Goal: Information Seeking & Learning: Learn about a topic

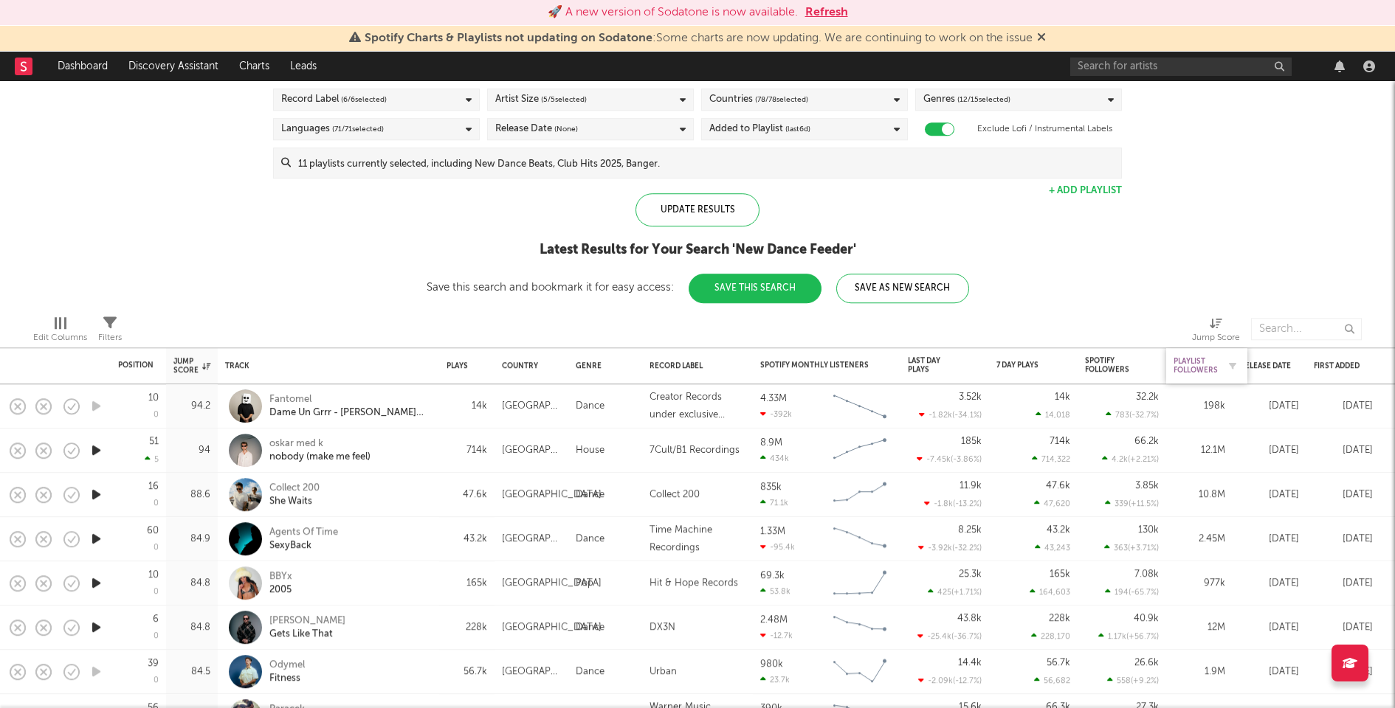
click at [1193, 363] on div "Playlist Followers" at bounding box center [1195, 366] width 44 height 18
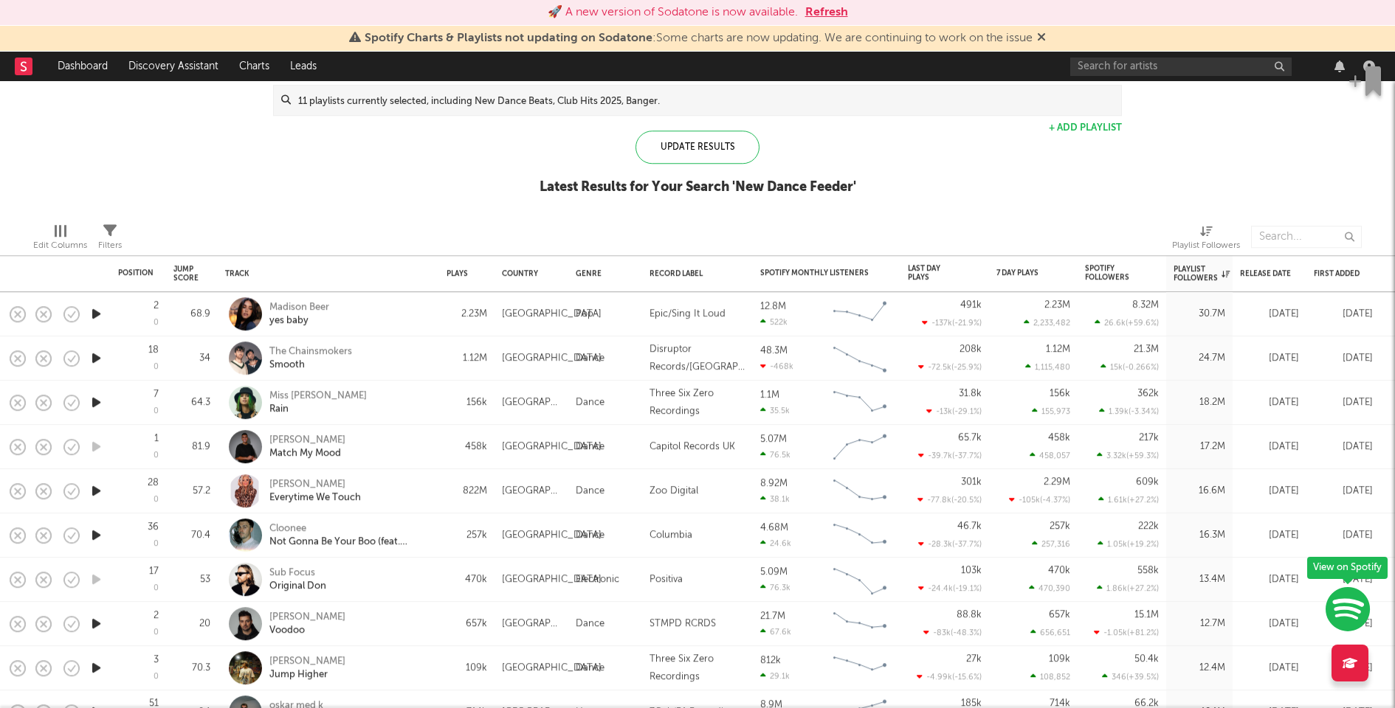
click at [444, 545] on div "257k" at bounding box center [466, 536] width 55 height 44
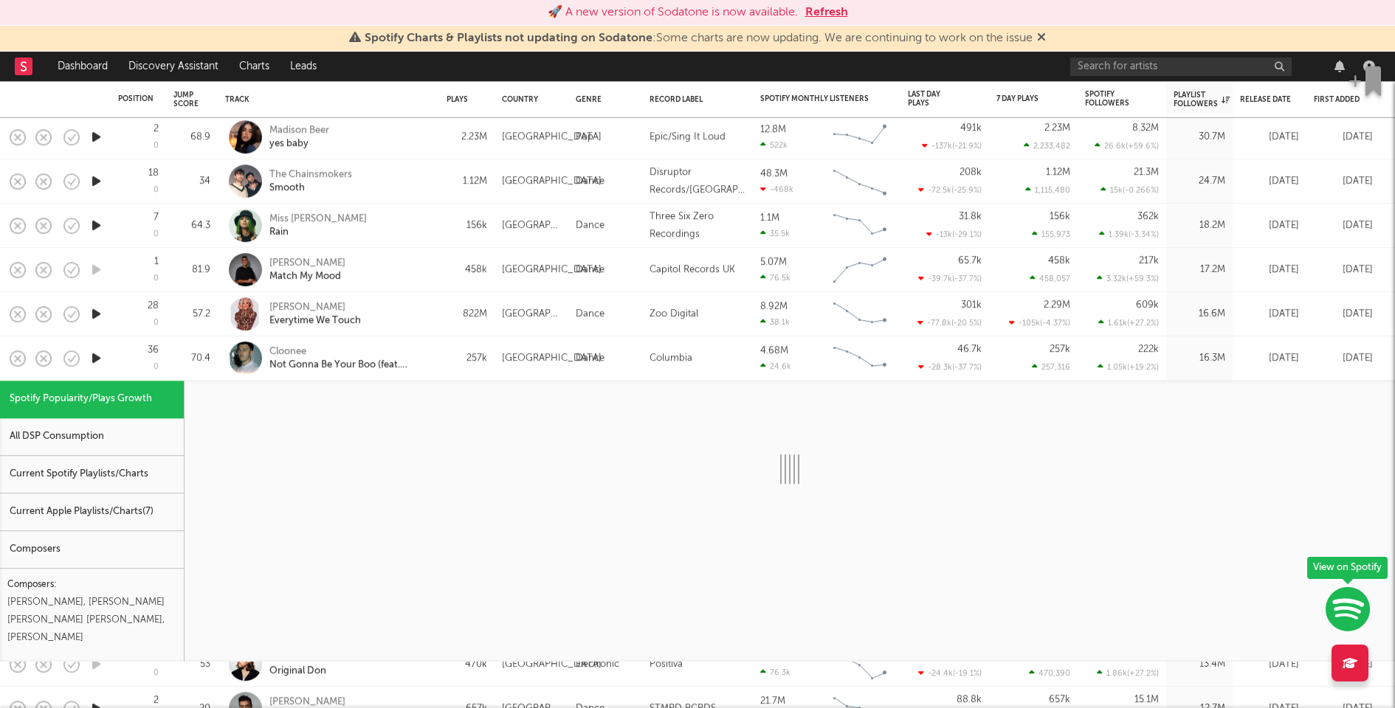
click at [159, 466] on div "Current Spotify Playlists/Charts" at bounding box center [92, 475] width 184 height 38
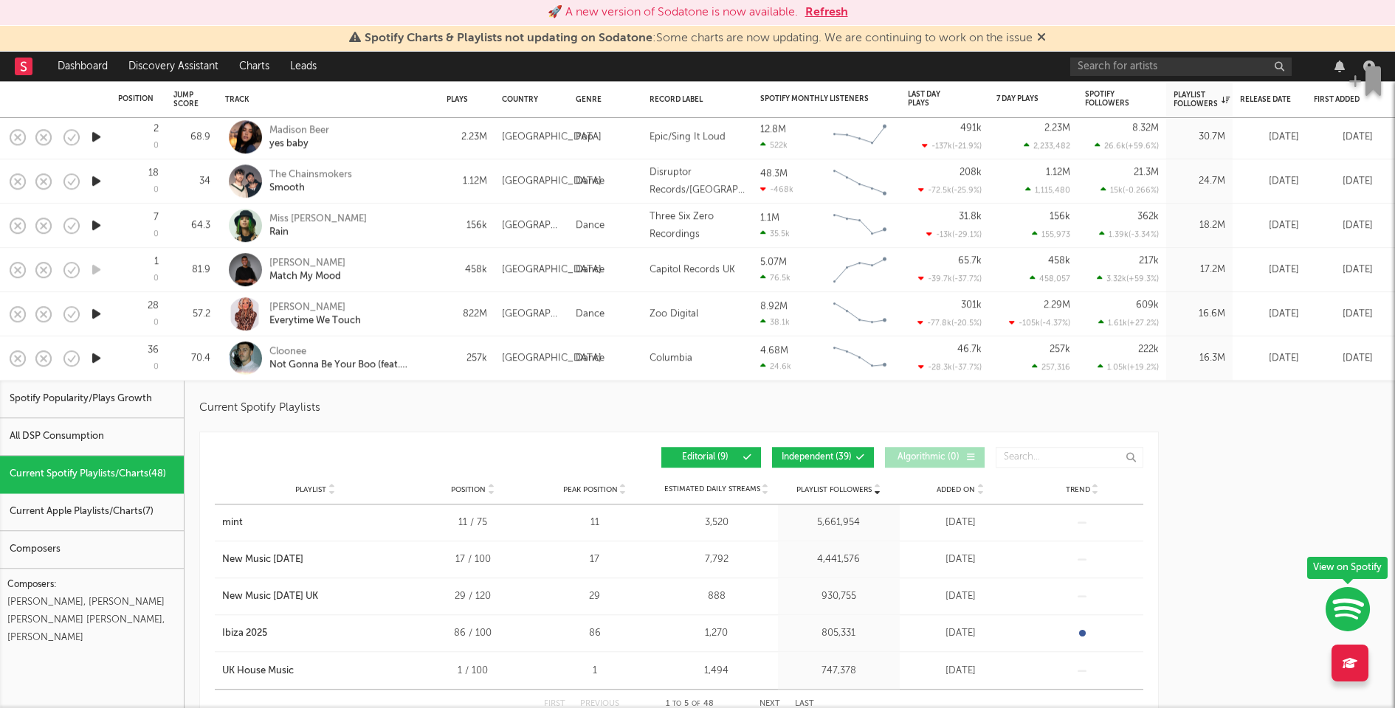
click at [444, 354] on div "257k" at bounding box center [466, 358] width 55 height 44
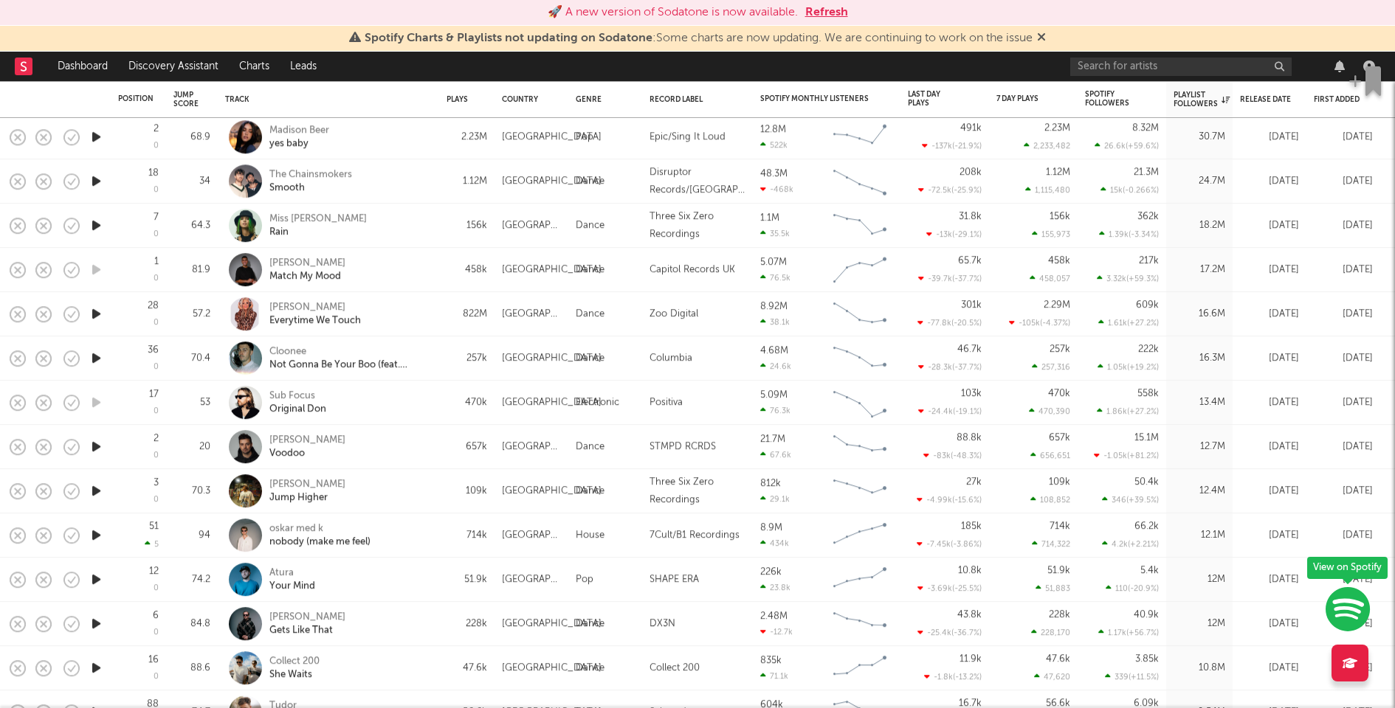
click at [843, 15] on button "Refresh" at bounding box center [826, 13] width 43 height 18
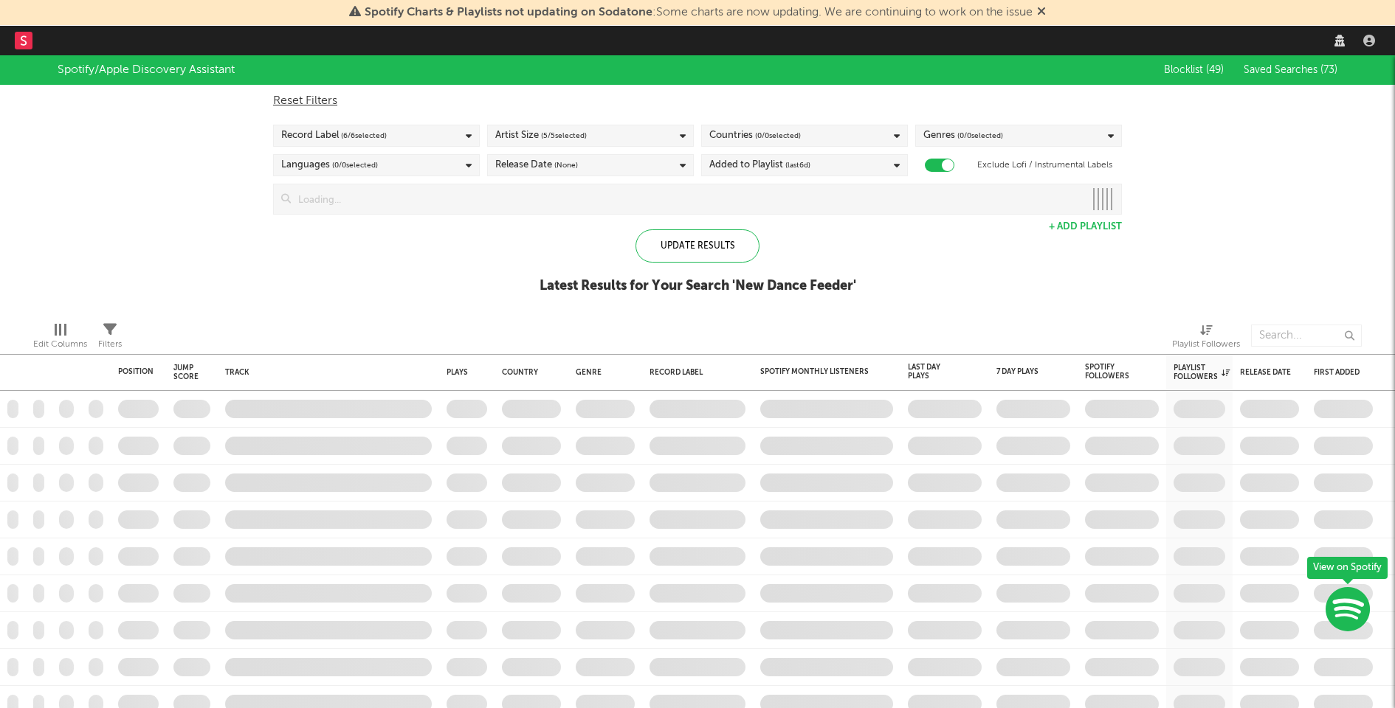
checkbox input "true"
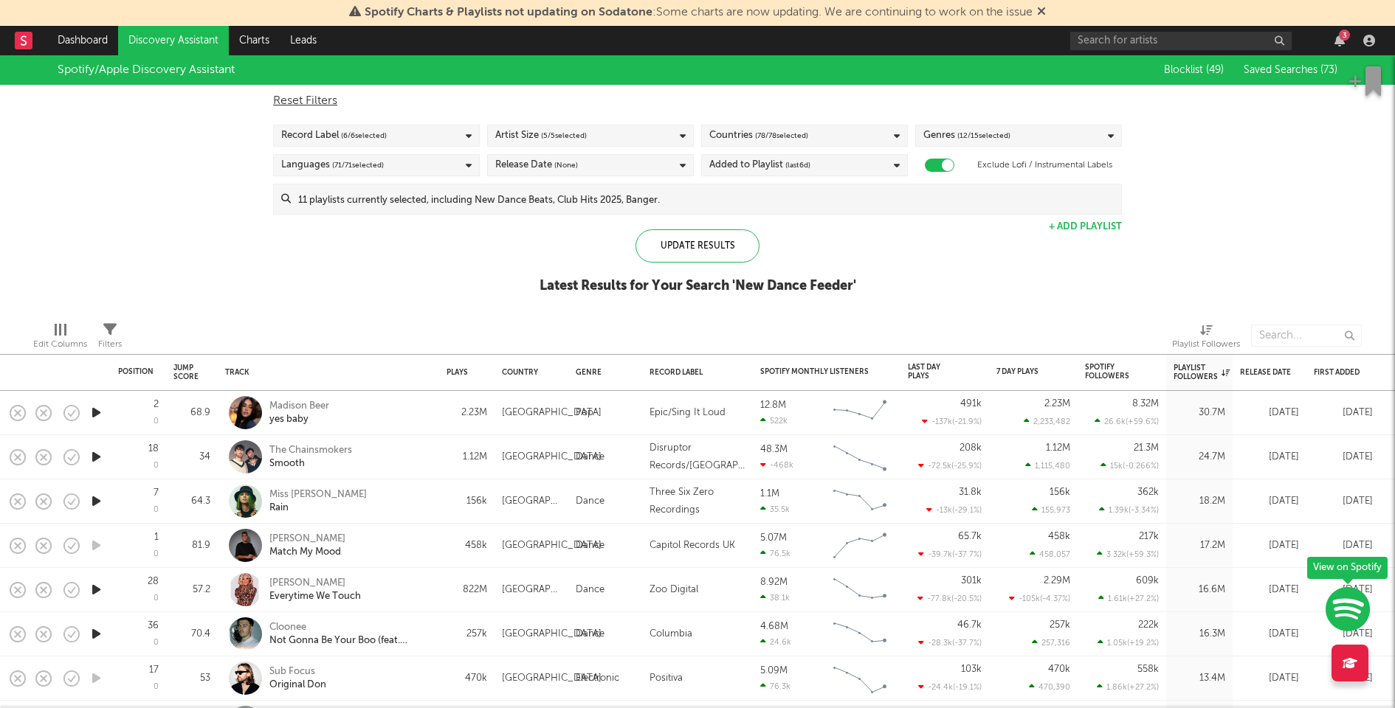
click at [1343, 34] on div "3" at bounding box center [1343, 35] width 11 height 11
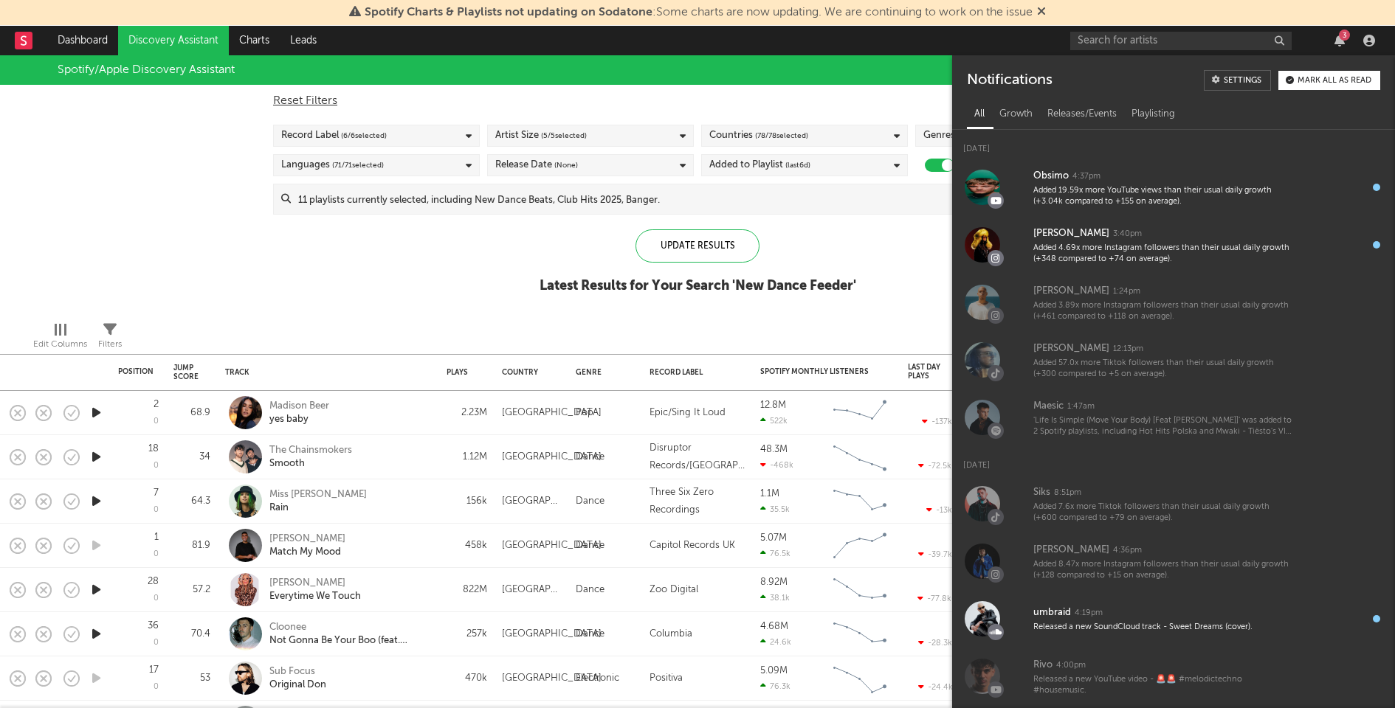
click at [1307, 83] on div "Mark all as read" at bounding box center [1334, 81] width 74 height 8
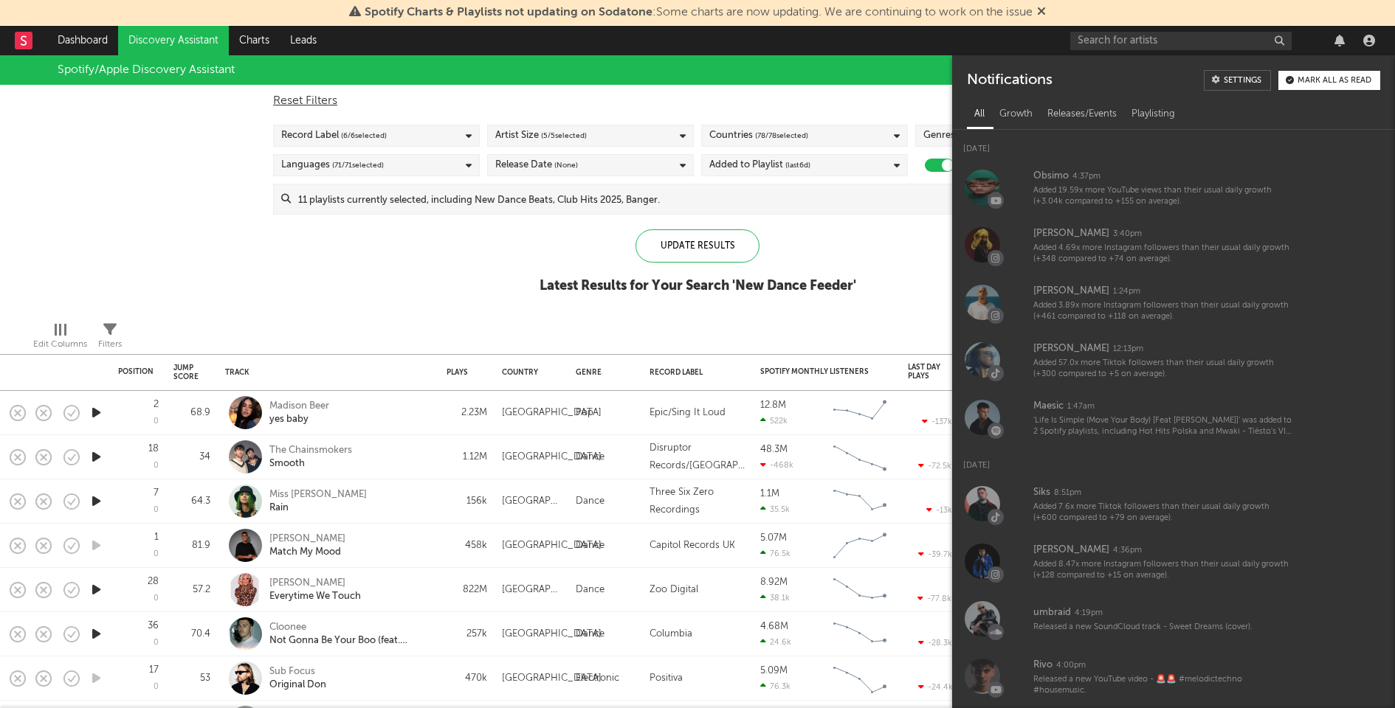
click at [456, 238] on div "Spotify/Apple Discovery Assistant Blocklist ( 49 ) Saved Searches ( 73 ) Reset …" at bounding box center [697, 182] width 1395 height 255
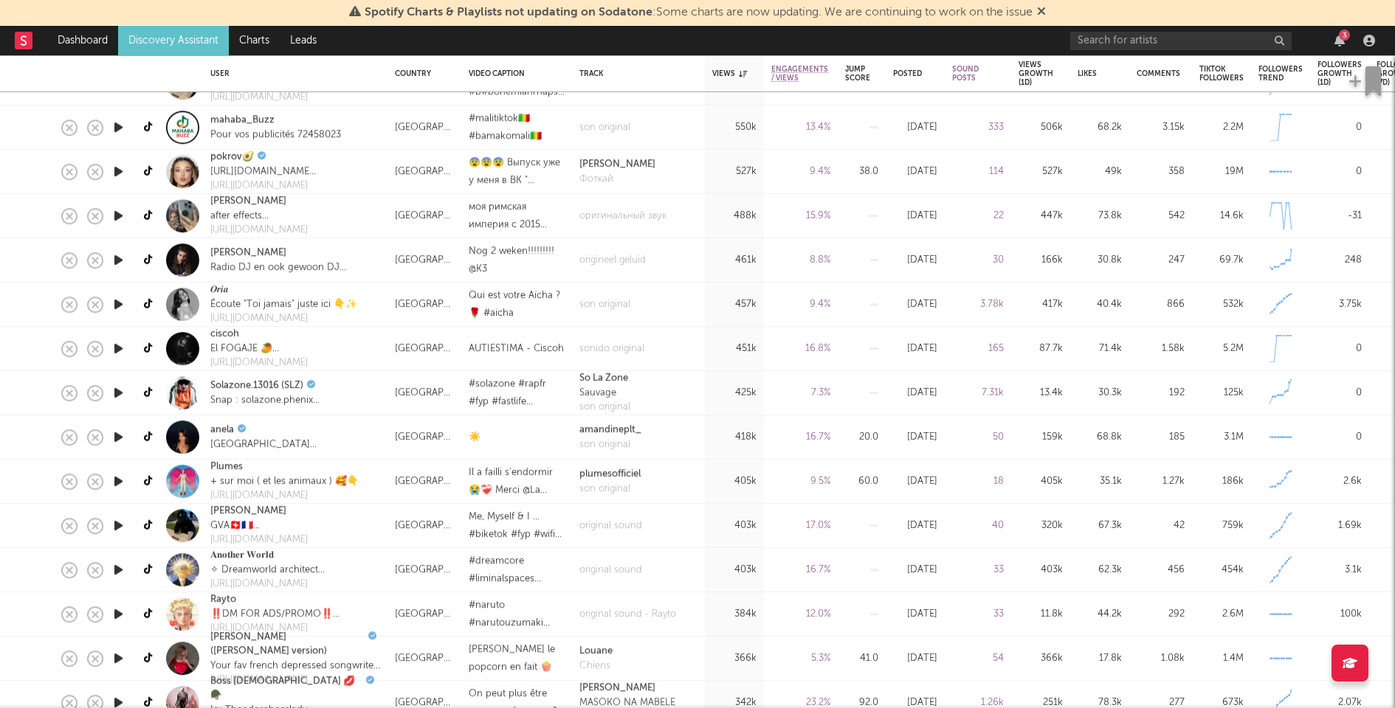
click at [120, 437] on icon "button" at bounding box center [118, 437] width 15 height 18
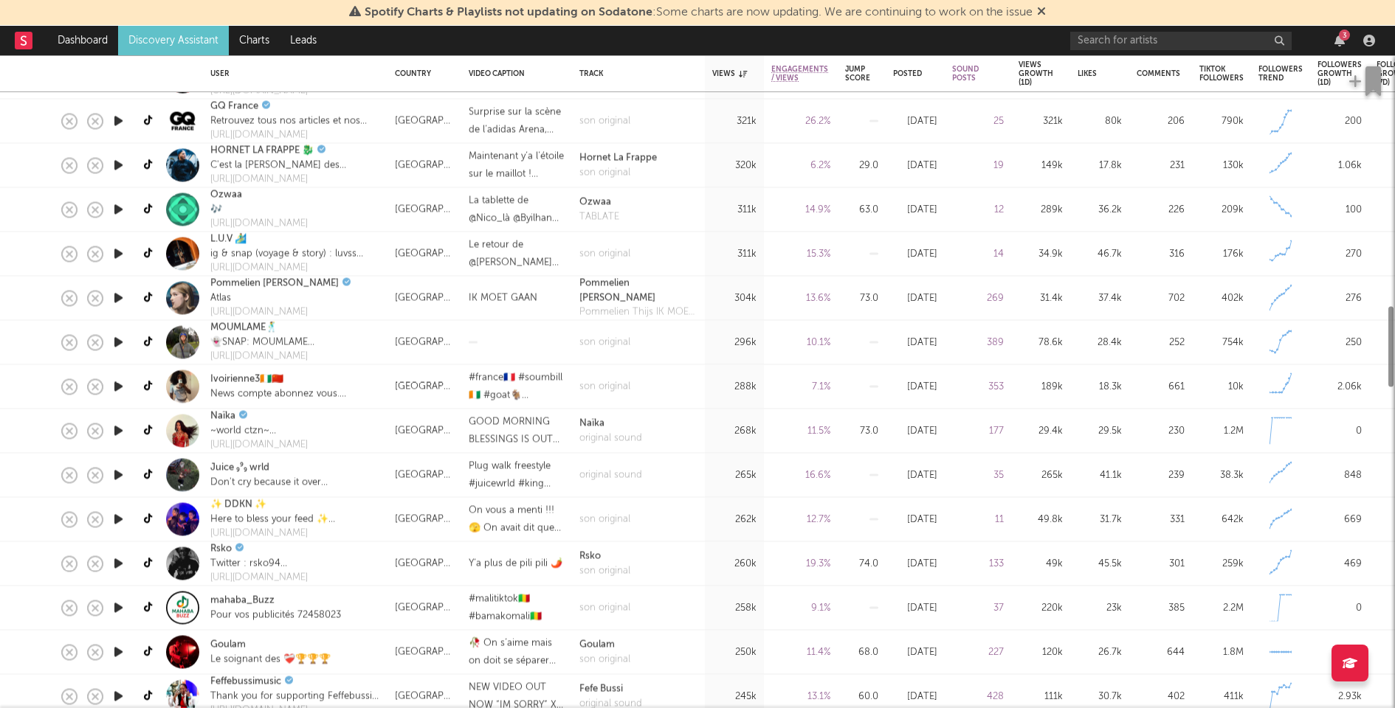
click at [120, 432] on icon "button" at bounding box center [118, 431] width 15 height 18
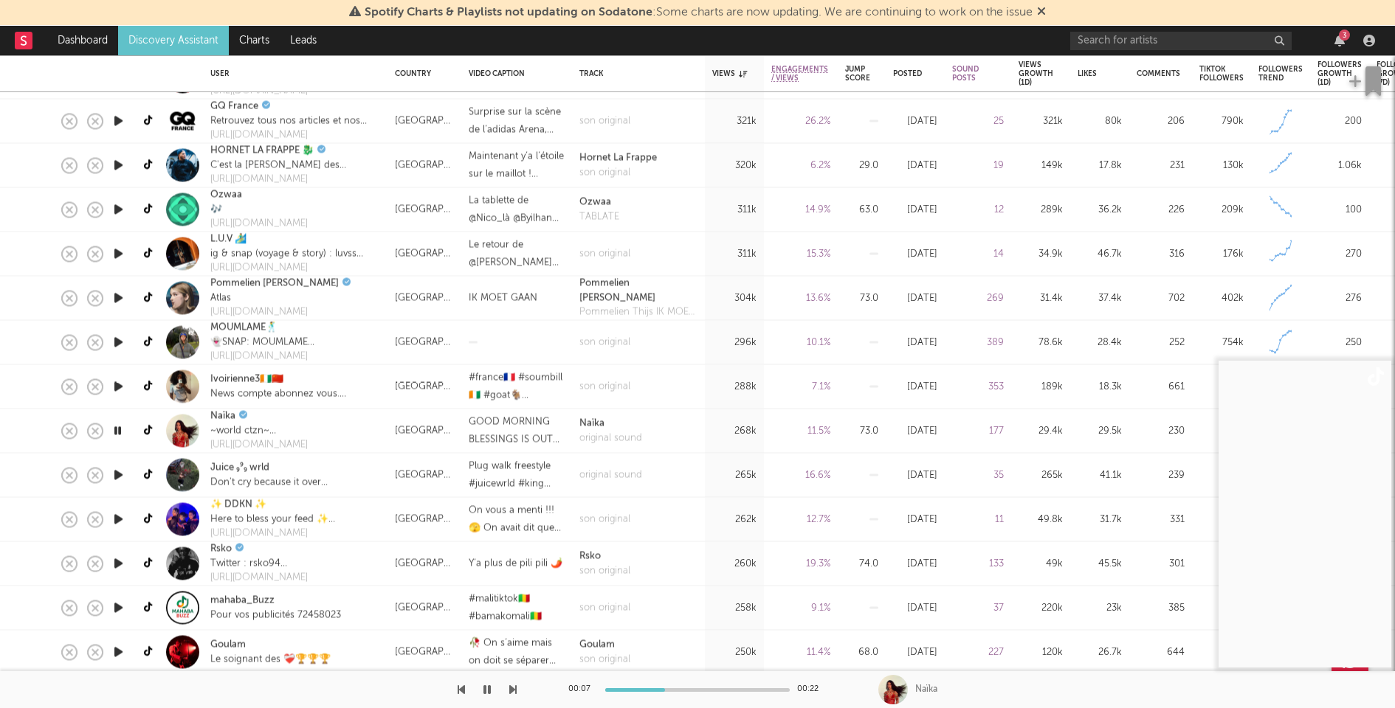
click at [120, 432] on icon "button" at bounding box center [118, 431] width 14 height 18
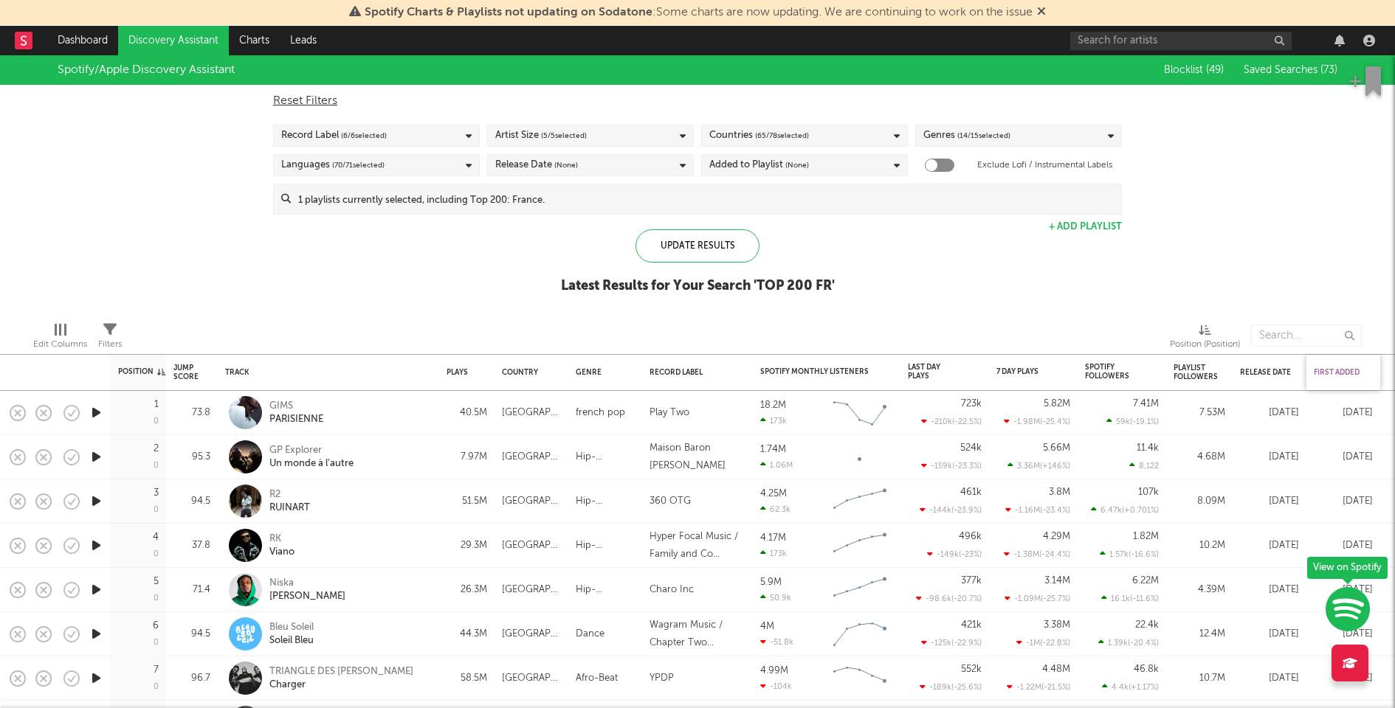
click at [1333, 368] on div "First Added" at bounding box center [1339, 372] width 52 height 9
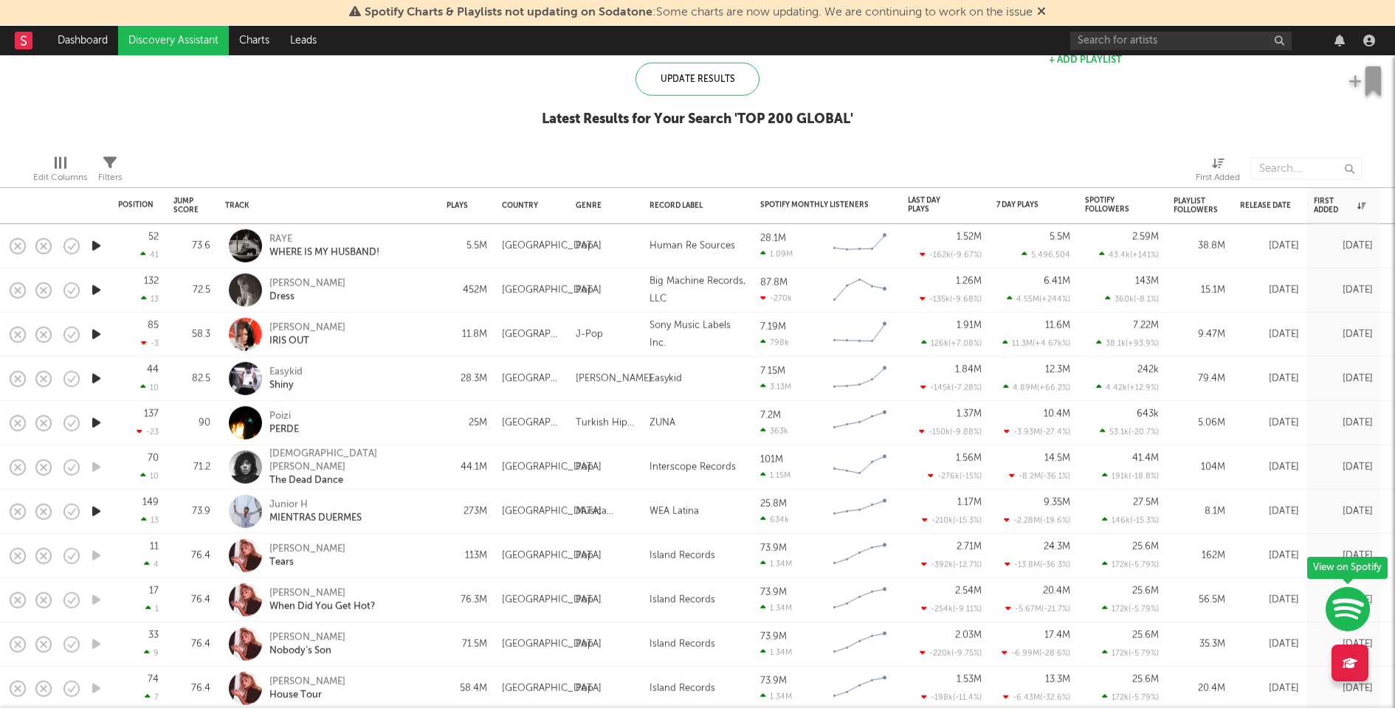
click at [97, 247] on icon "button" at bounding box center [96, 246] width 15 height 18
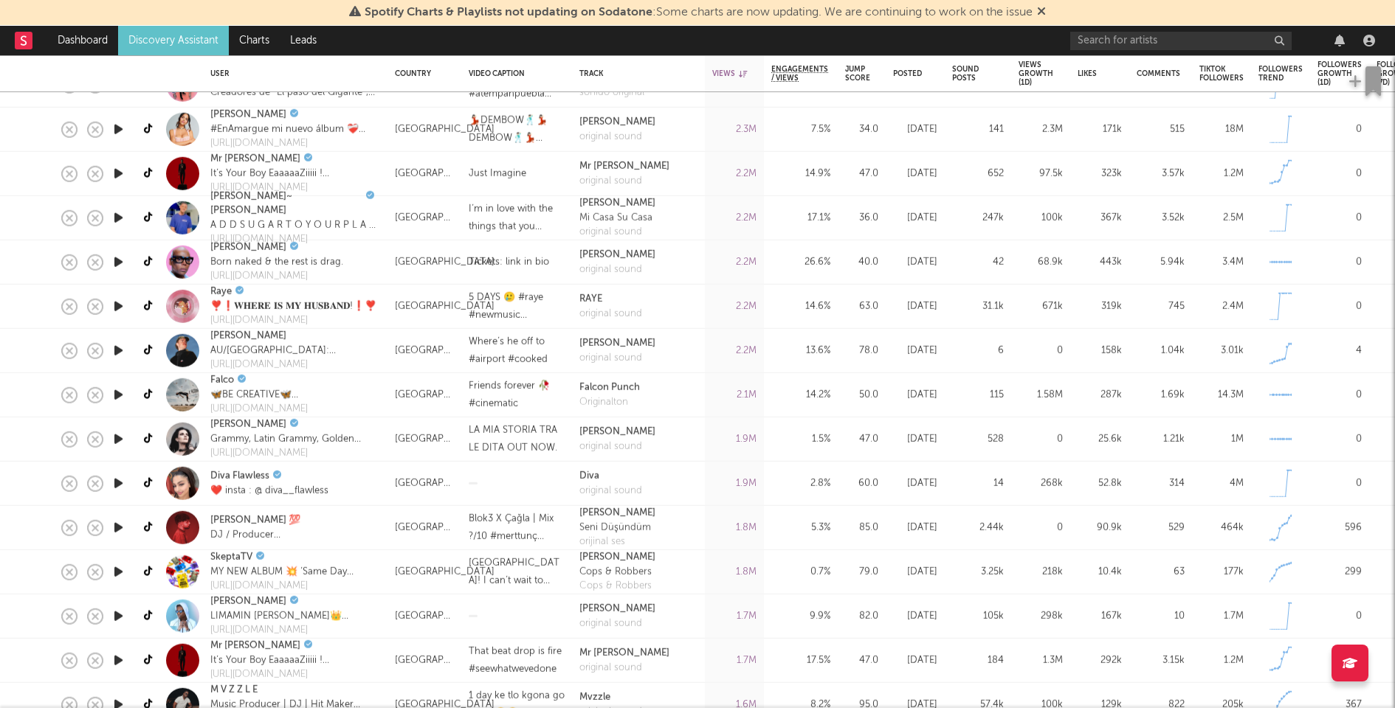
click at [120, 346] on icon "button" at bounding box center [118, 351] width 15 height 18
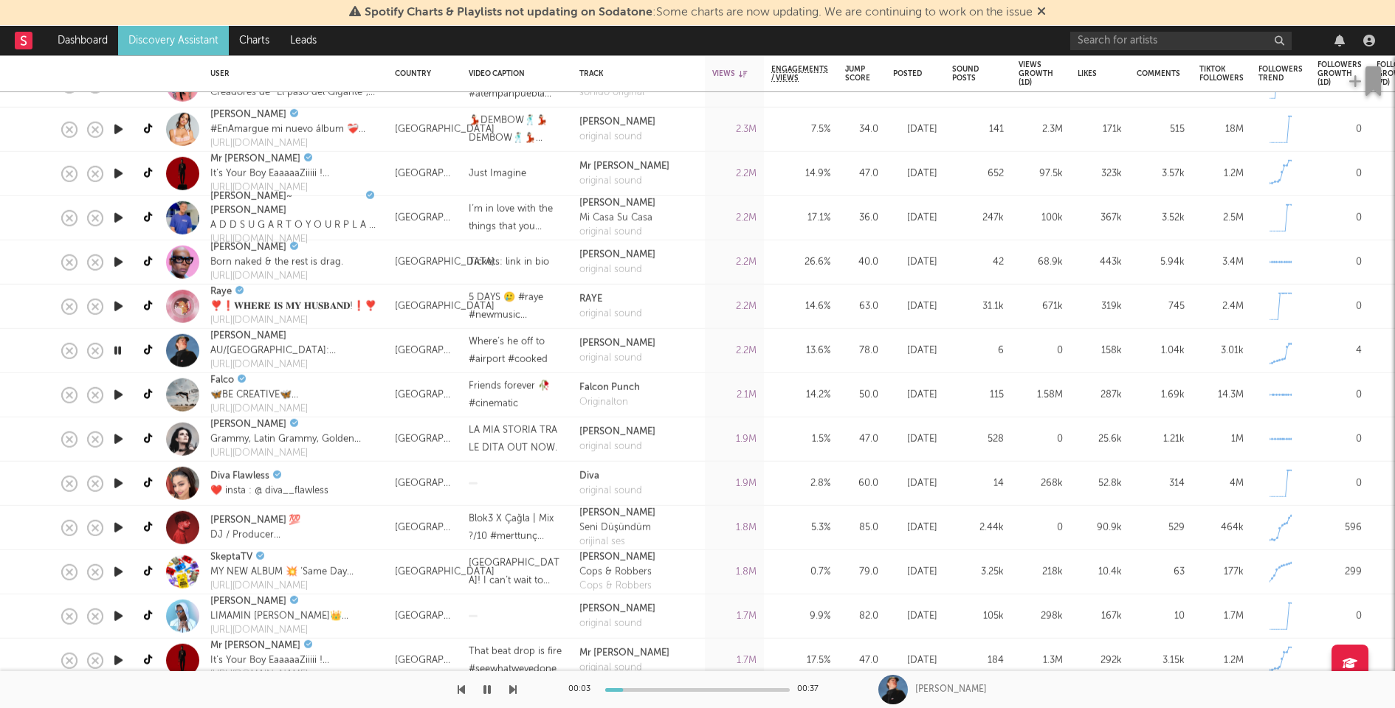
click at [120, 346] on icon "button" at bounding box center [118, 351] width 14 height 18
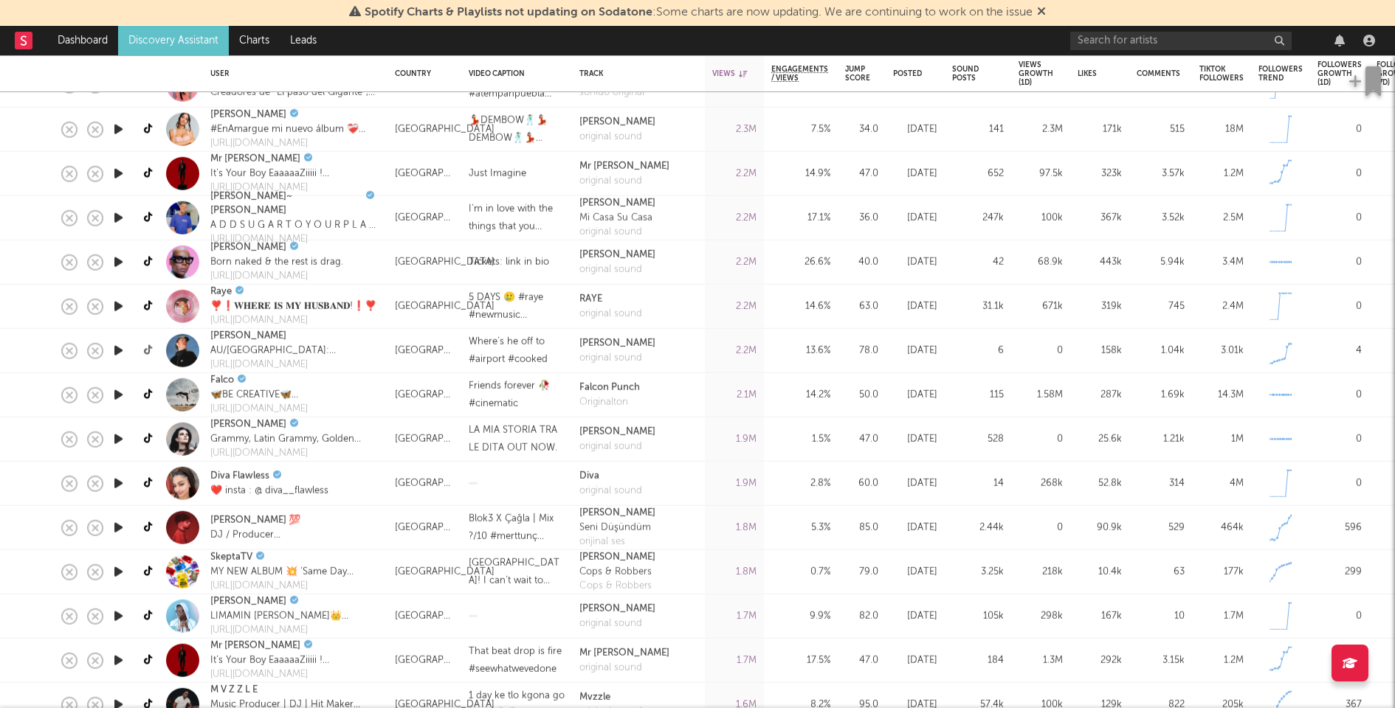
click at [151, 351] on icon at bounding box center [149, 350] width 11 height 11
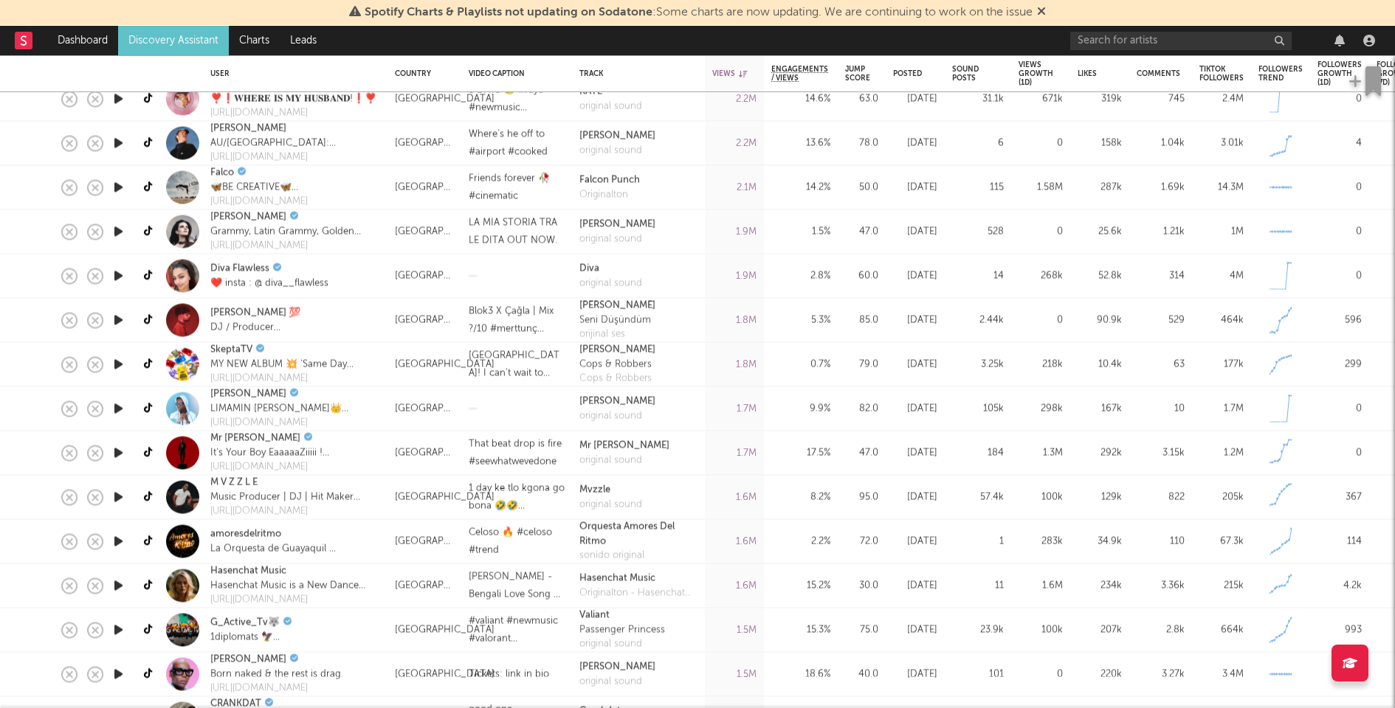
click at [117, 317] on icon "button" at bounding box center [118, 320] width 15 height 18
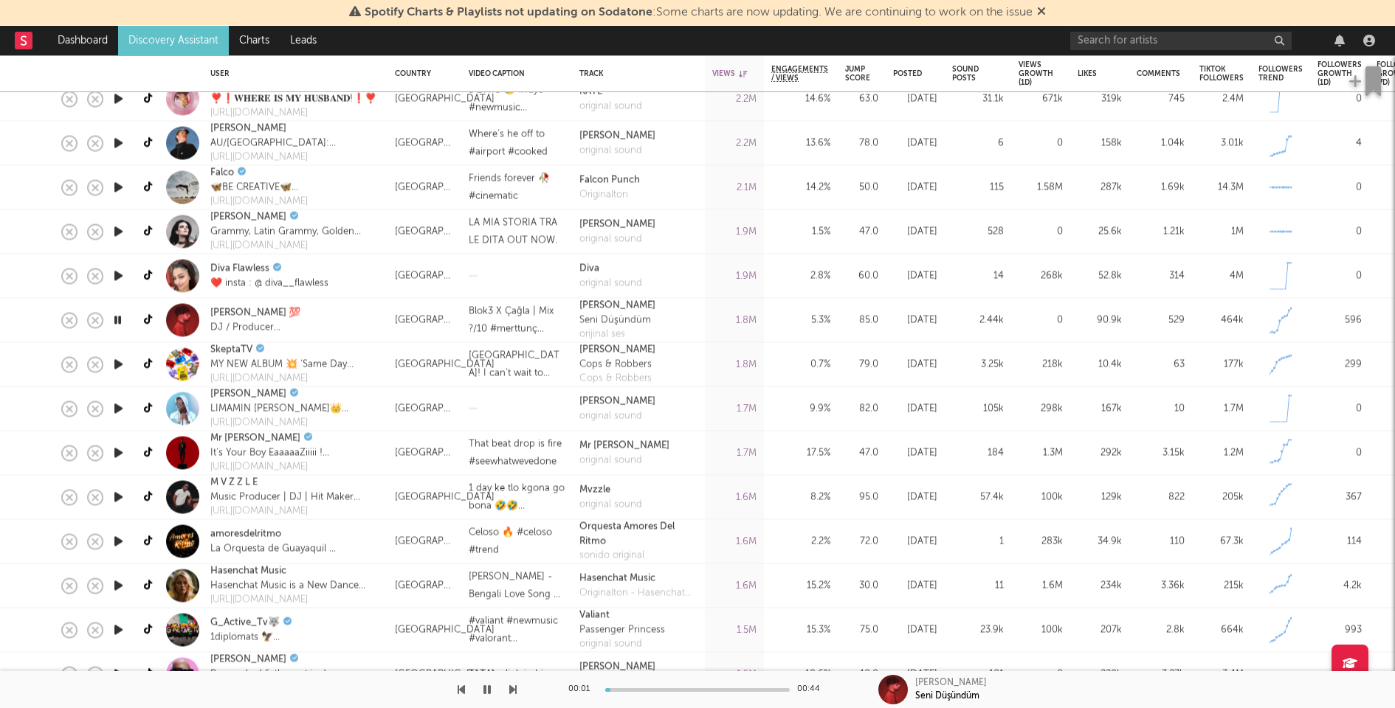
click at [122, 362] on icon "button" at bounding box center [118, 365] width 15 height 18
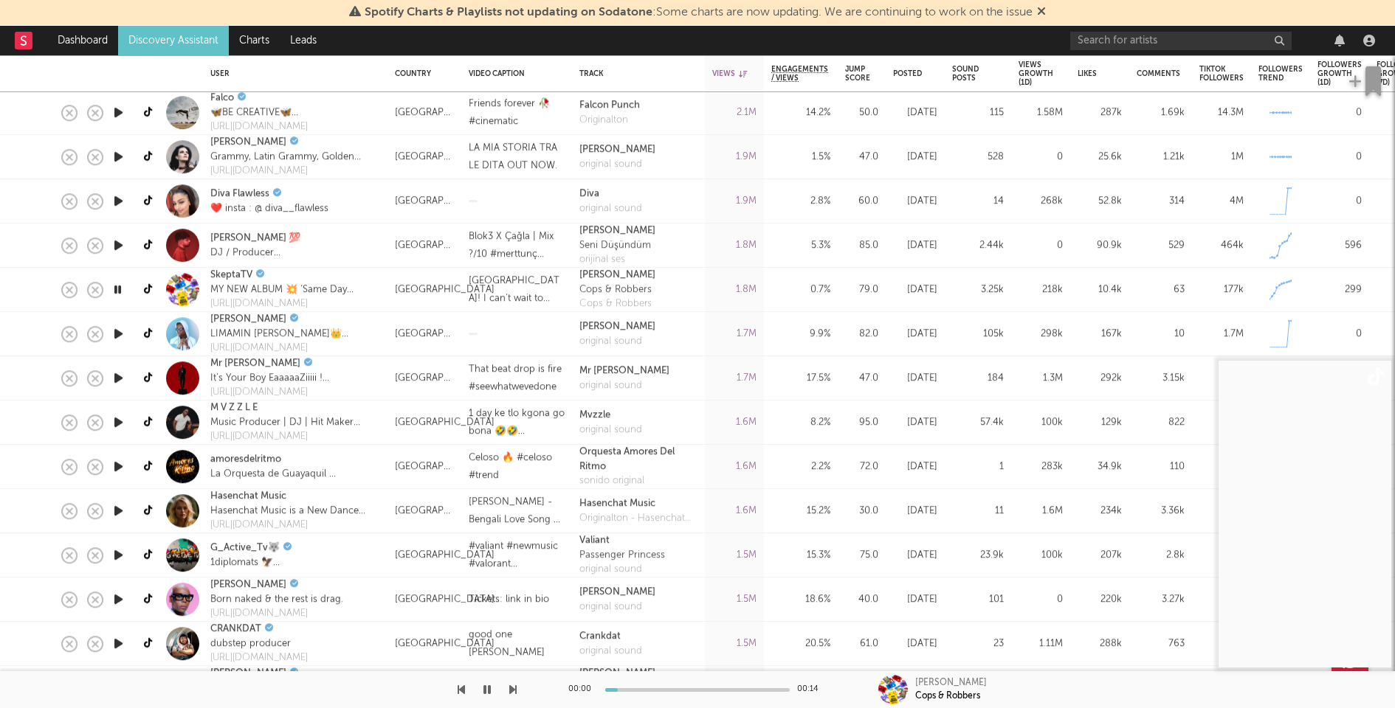
click at [118, 378] on icon "button" at bounding box center [118, 378] width 15 height 18
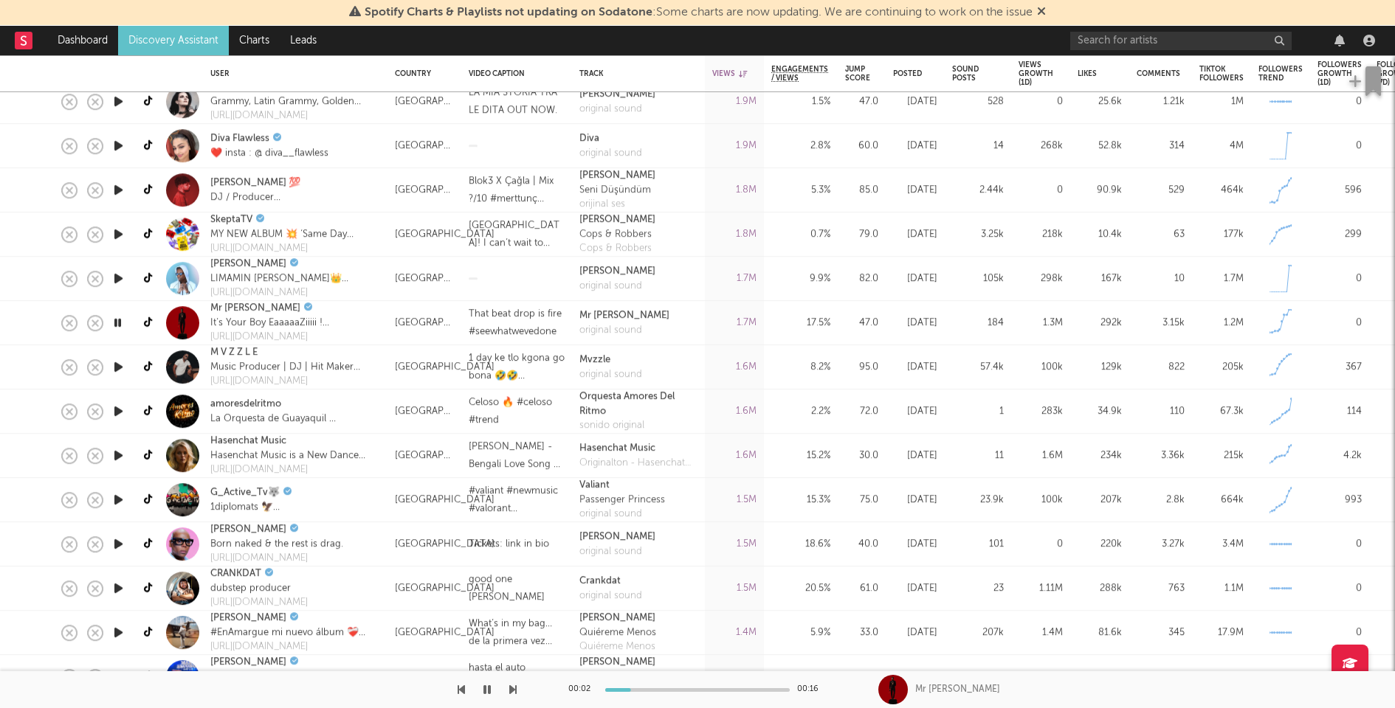
click at [117, 366] on icon "button" at bounding box center [118, 367] width 15 height 18
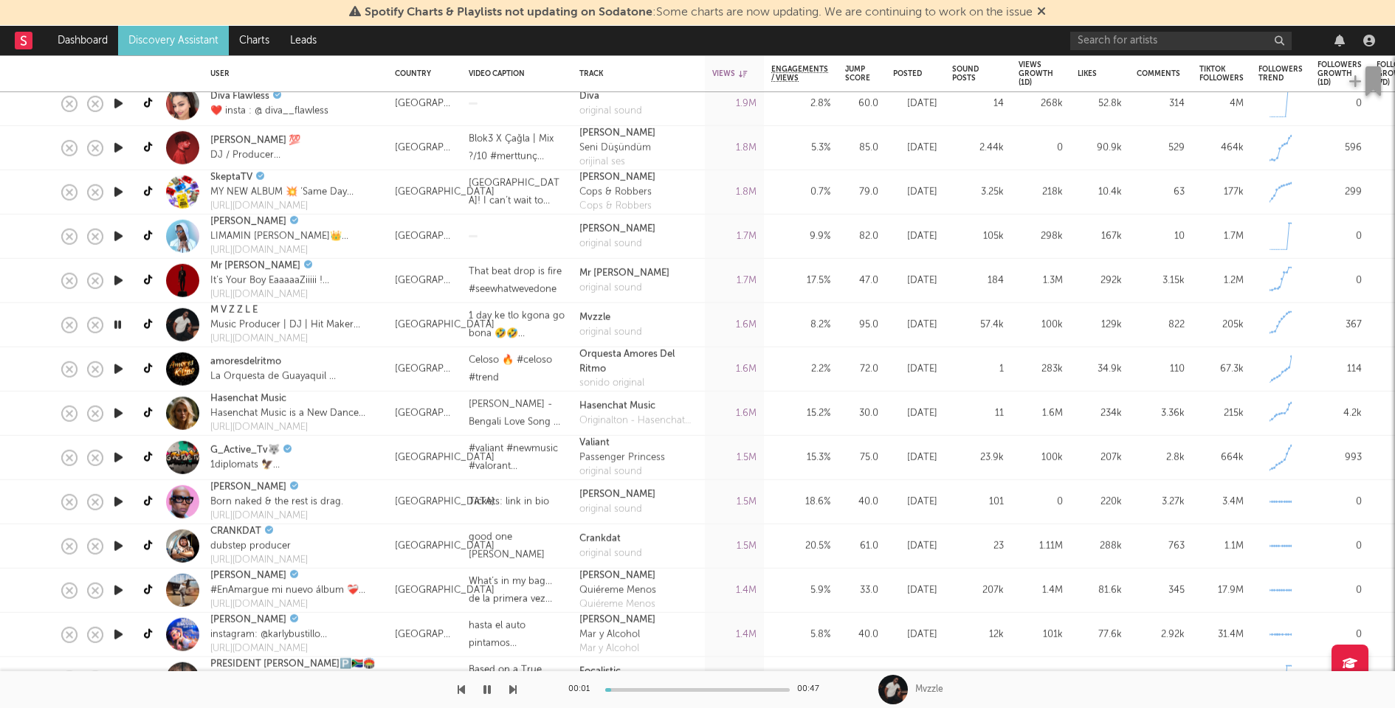
click at [117, 370] on icon "button" at bounding box center [118, 369] width 15 height 18
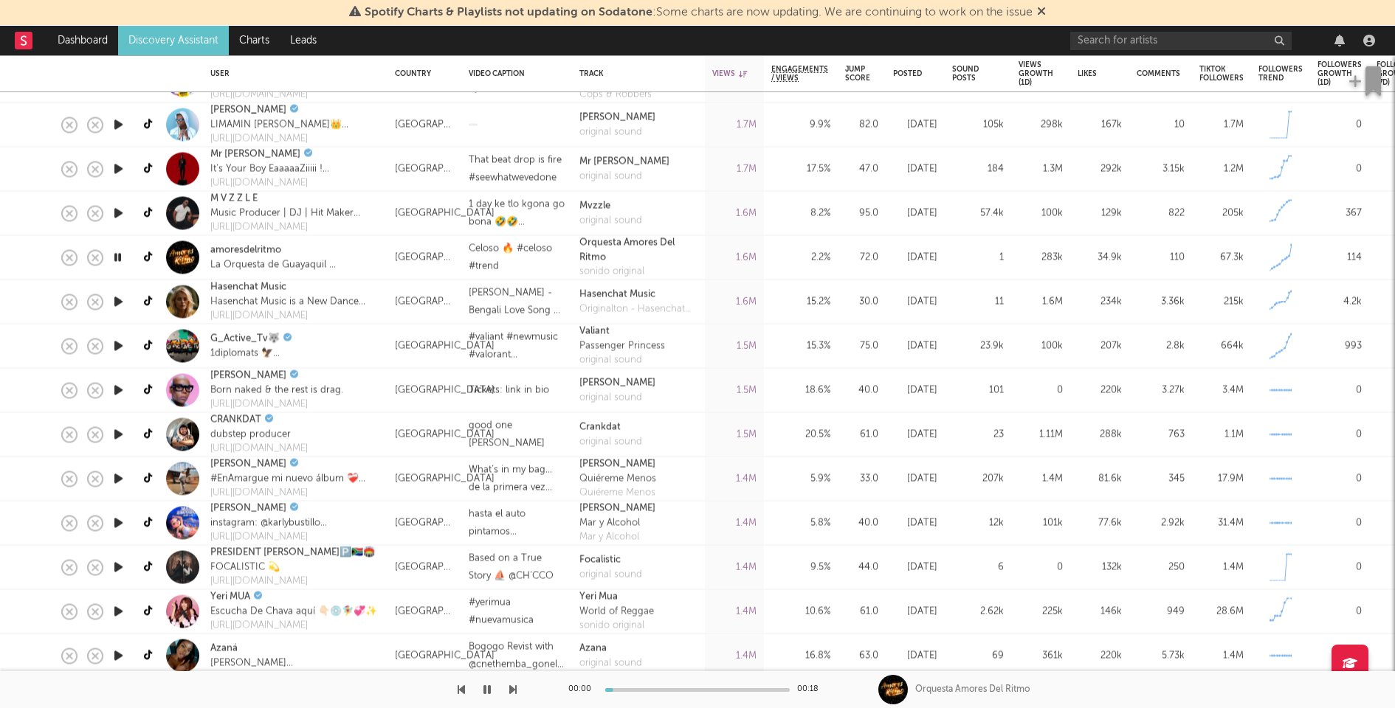
click at [118, 347] on icon "button" at bounding box center [118, 346] width 15 height 18
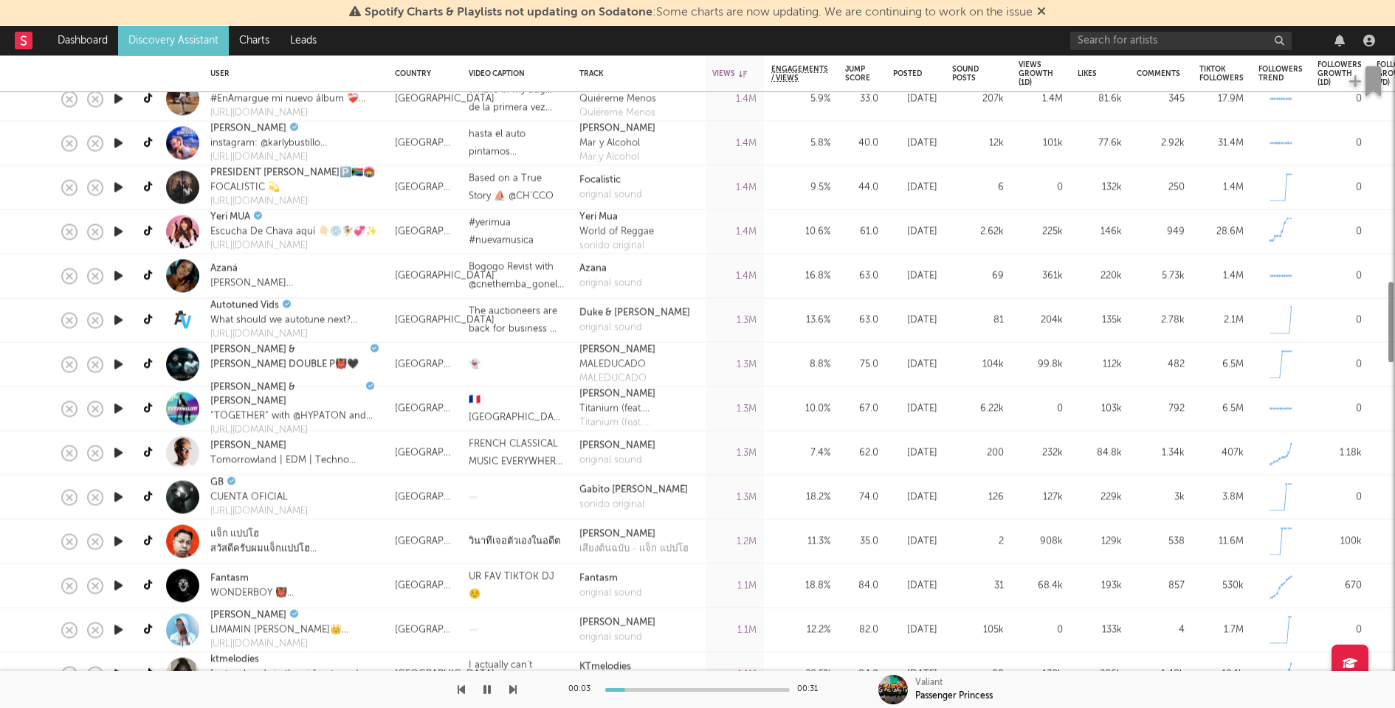
click at [120, 451] on icon "button" at bounding box center [118, 453] width 15 height 18
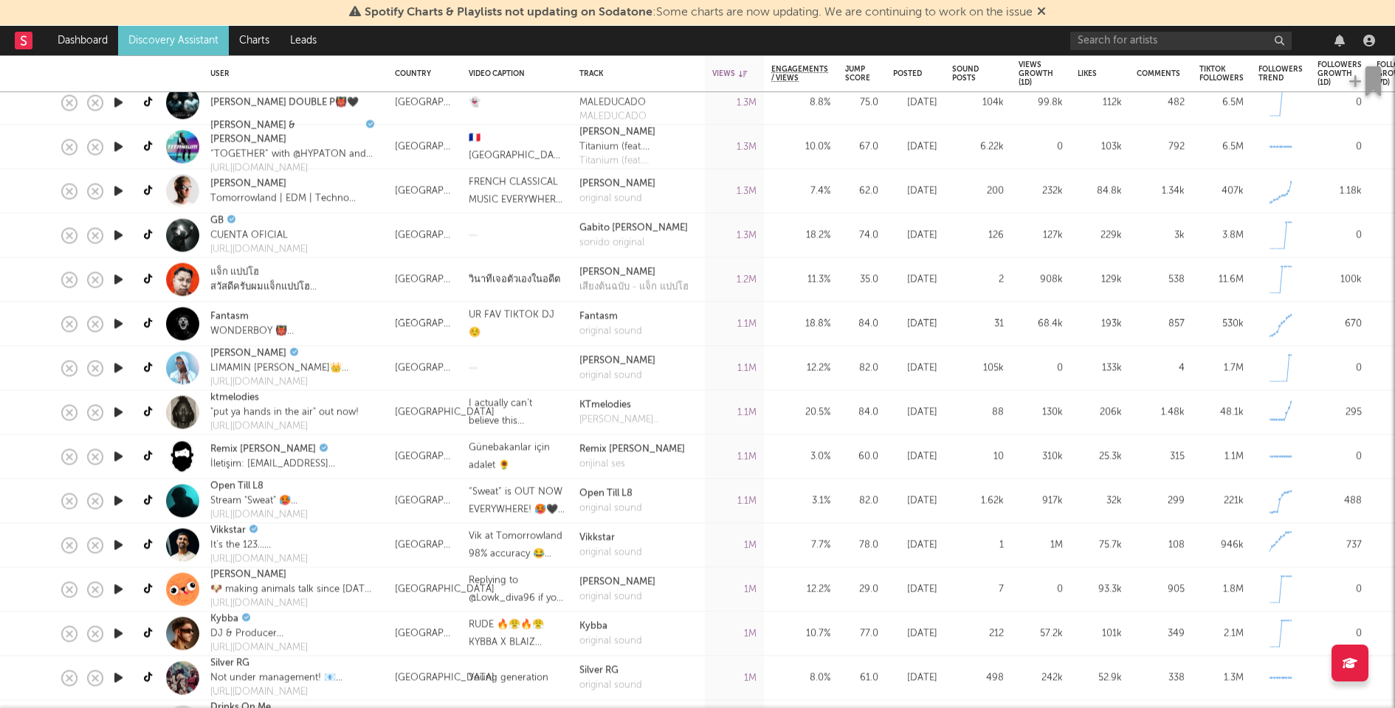
click at [120, 503] on icon "button" at bounding box center [118, 501] width 15 height 18
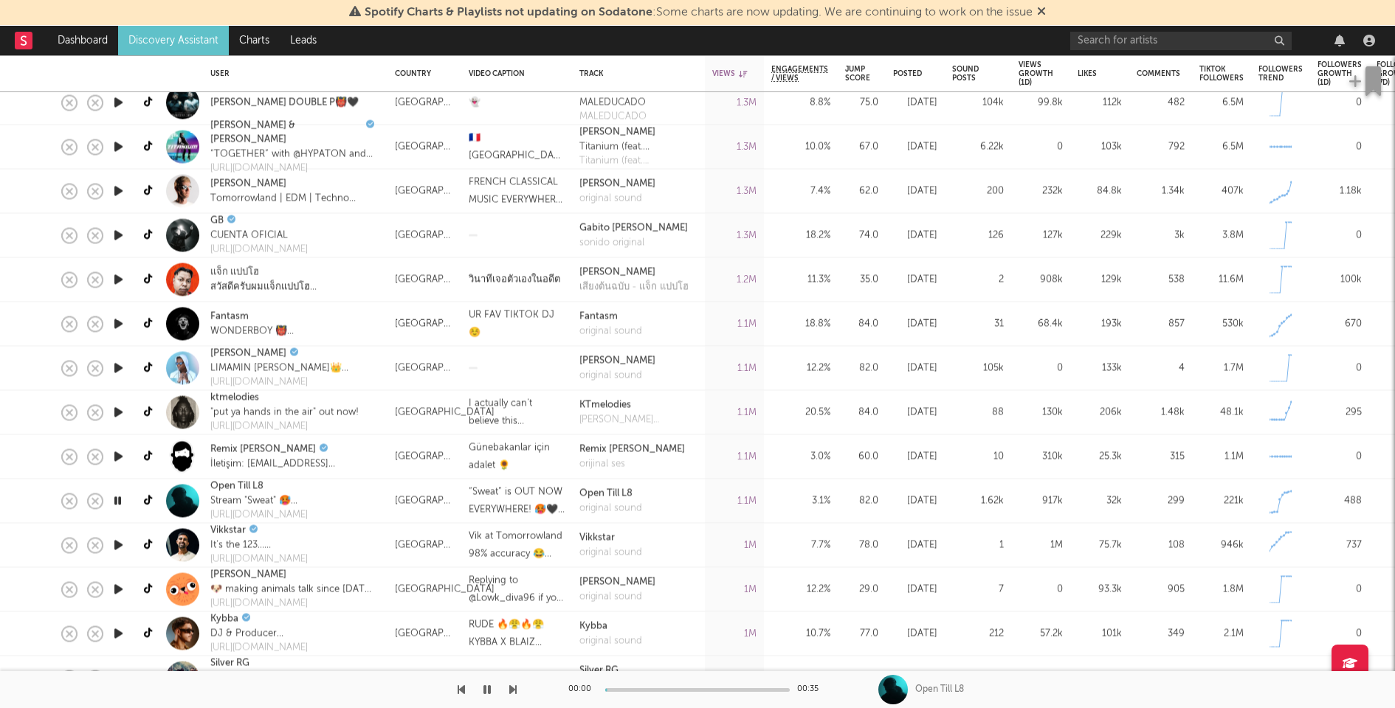
click at [120, 502] on icon "button" at bounding box center [118, 501] width 14 height 18
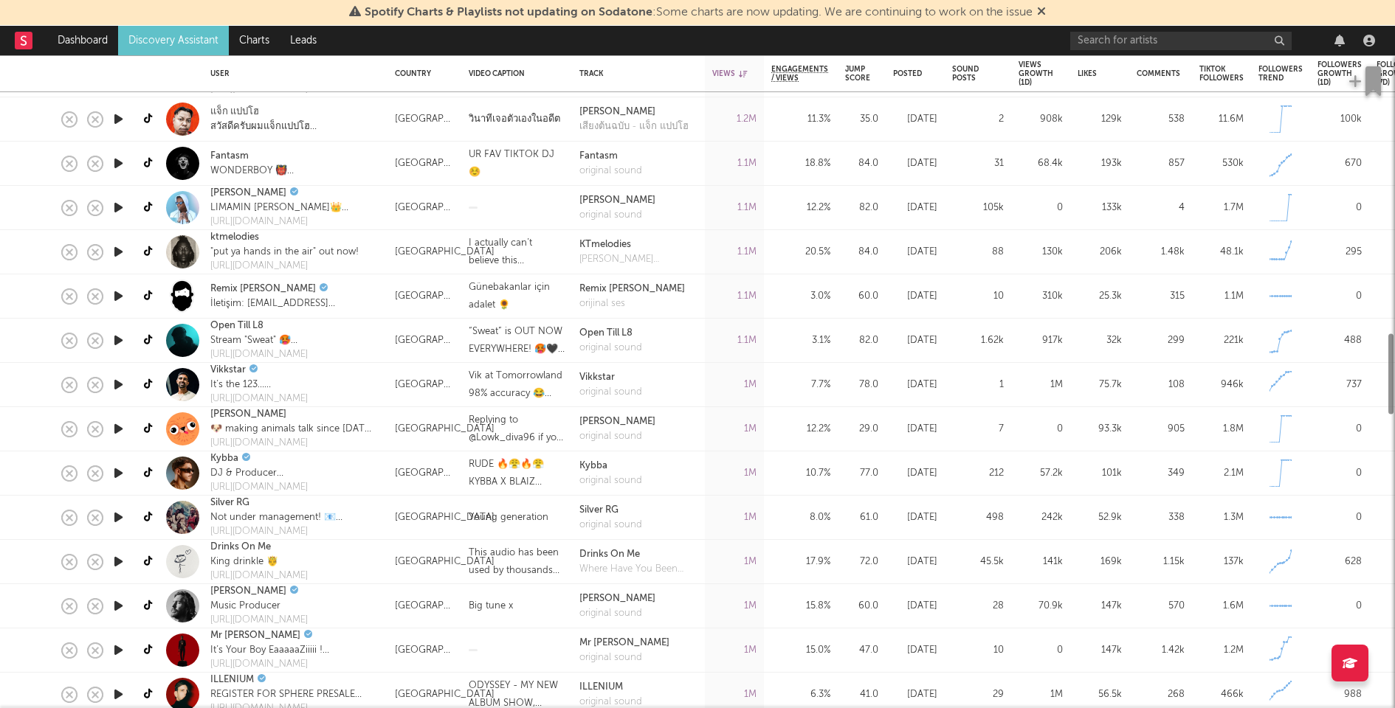
click at [121, 475] on icon "button" at bounding box center [118, 473] width 15 height 18
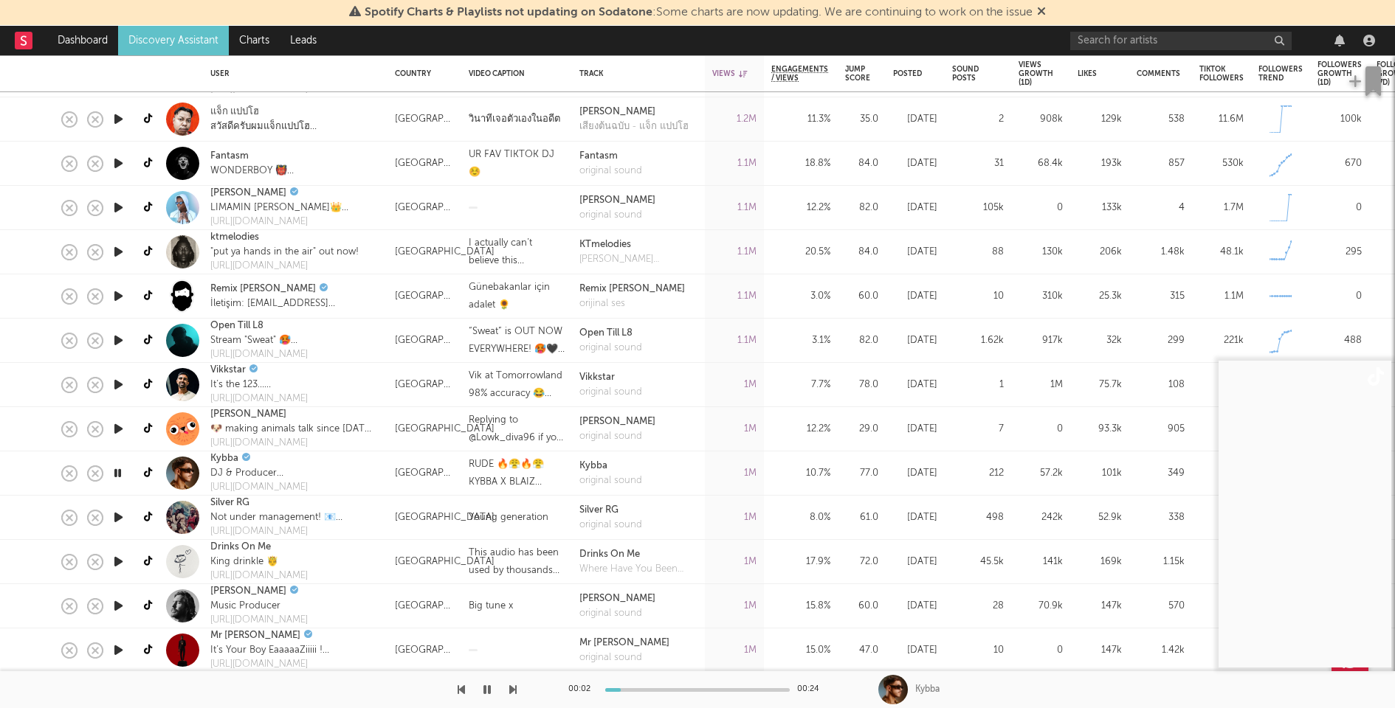
click at [121, 475] on icon "button" at bounding box center [118, 473] width 14 height 18
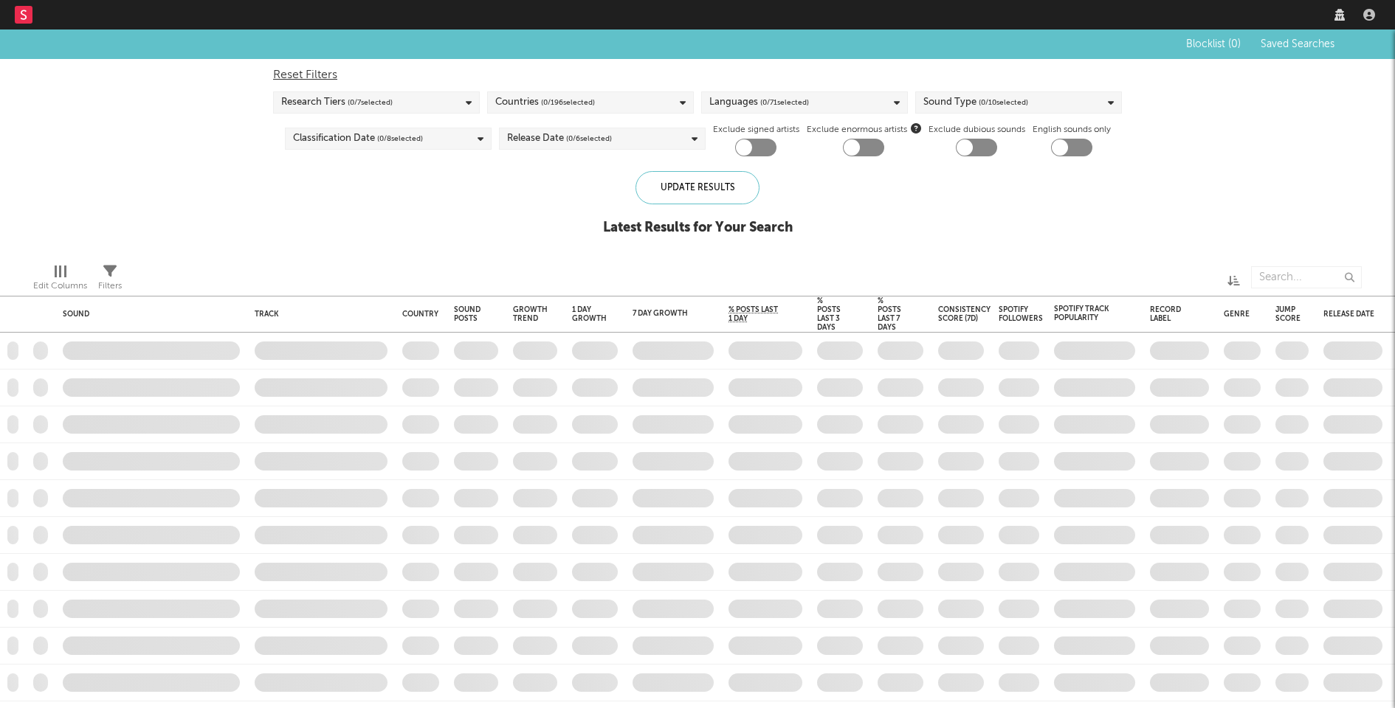
checkbox input "true"
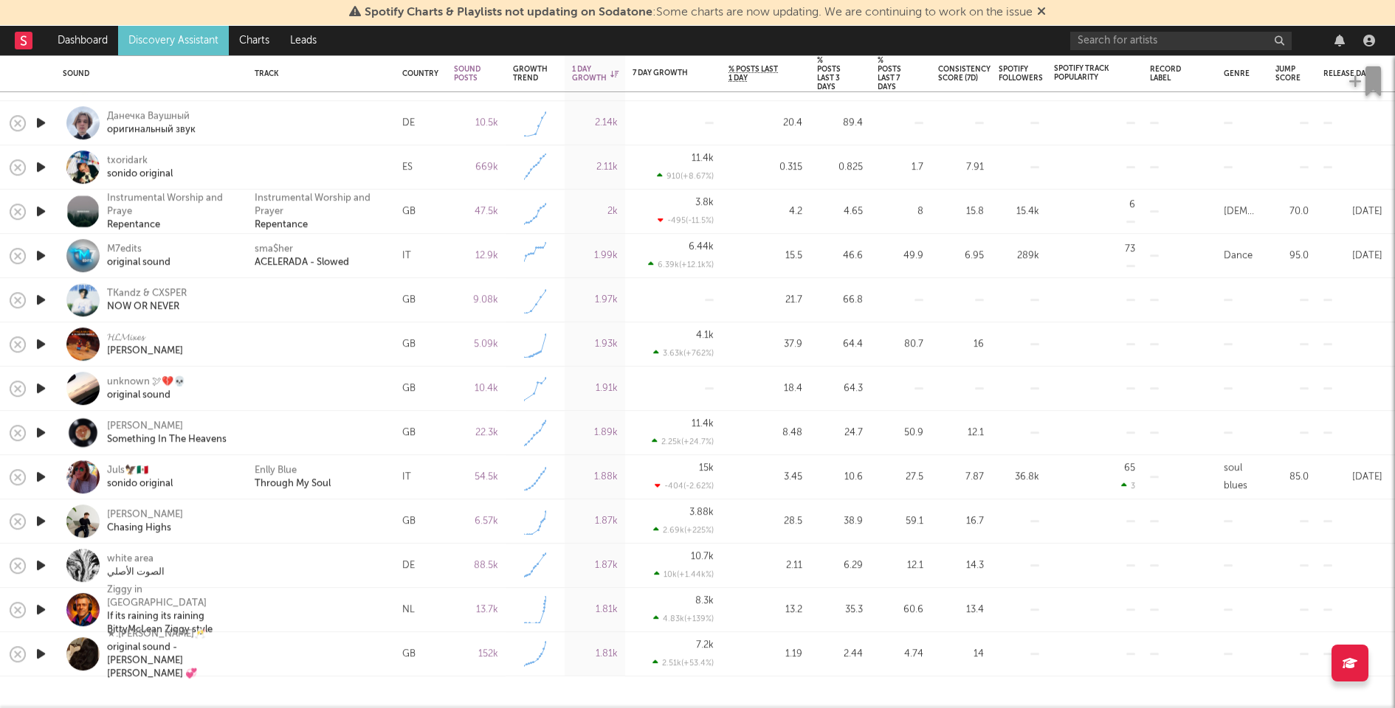
click at [42, 386] on icon "button" at bounding box center [40, 388] width 15 height 18
click at [43, 386] on icon "button" at bounding box center [40, 388] width 14 height 18
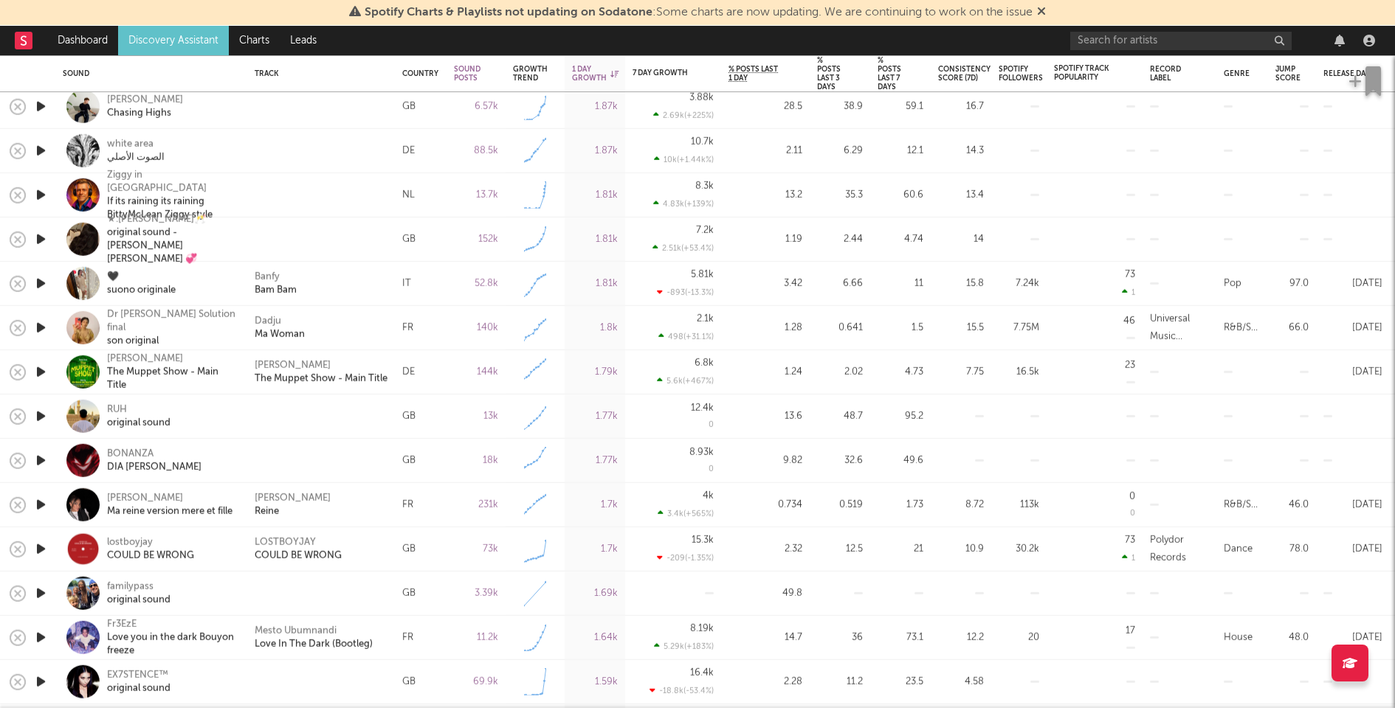
click at [42, 412] on icon "button" at bounding box center [40, 416] width 15 height 18
click at [42, 413] on icon "button" at bounding box center [40, 416] width 14 height 18
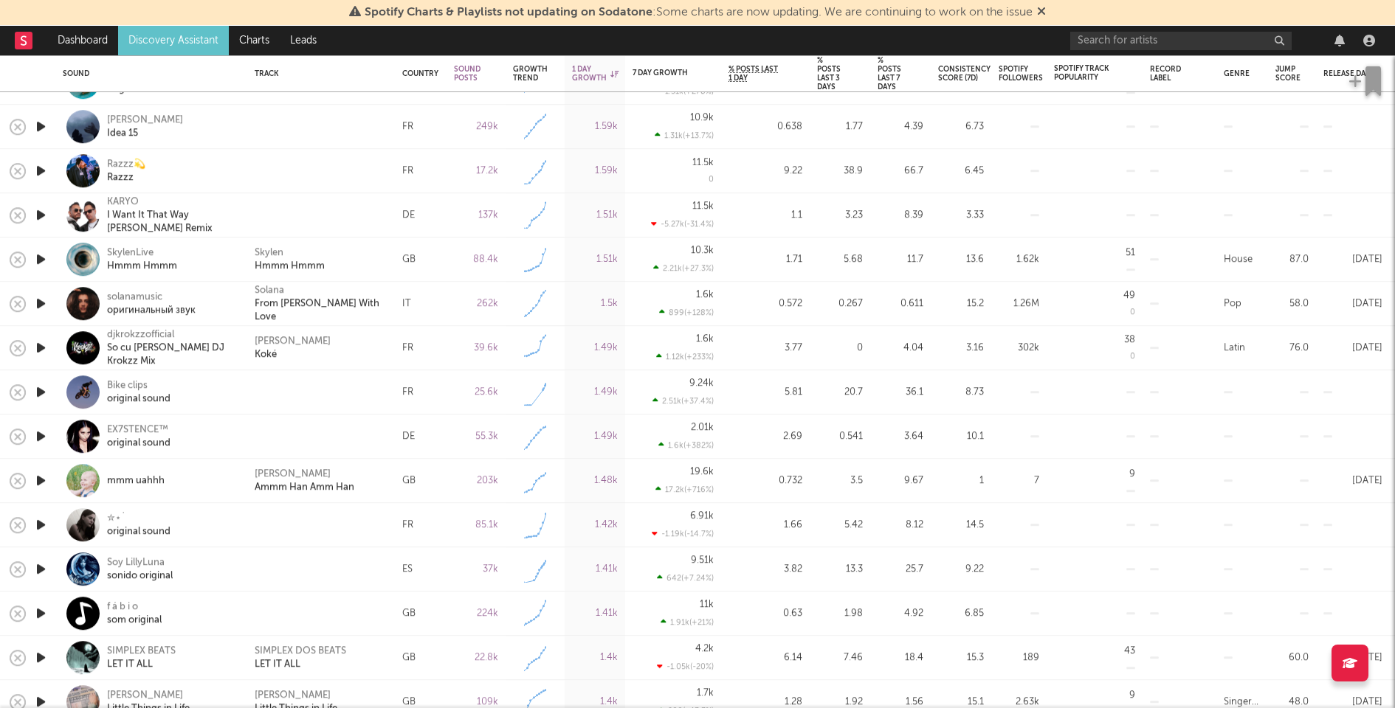
click at [287, 196] on div at bounding box center [321, 215] width 148 height 44
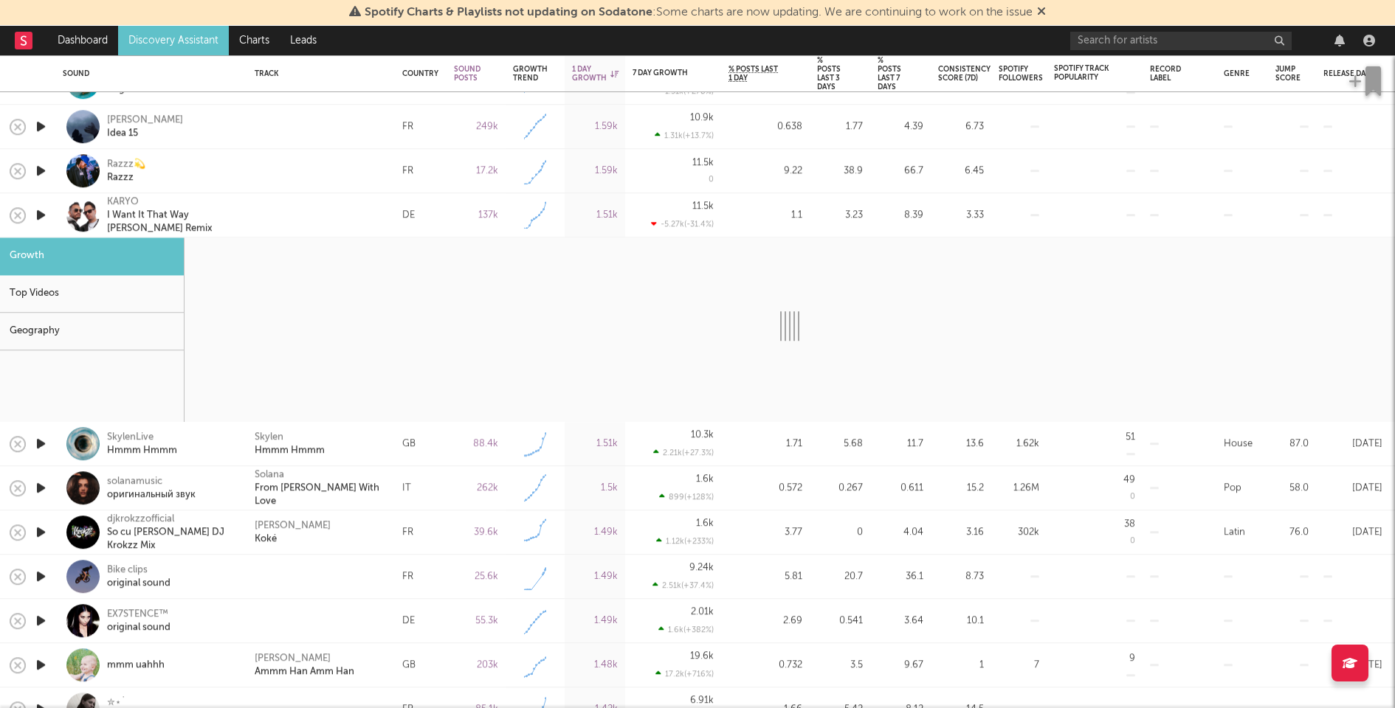
select select "1w"
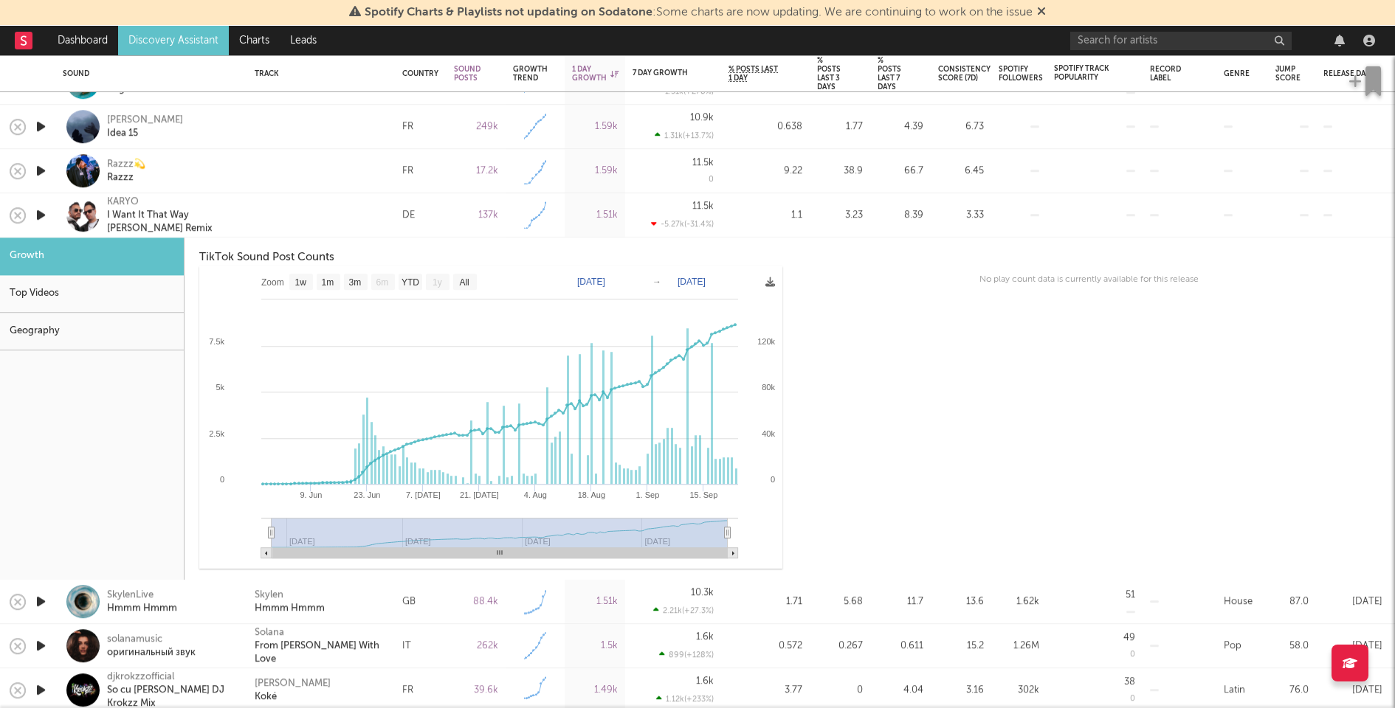
click at [300, 219] on div at bounding box center [321, 215] width 133 height 13
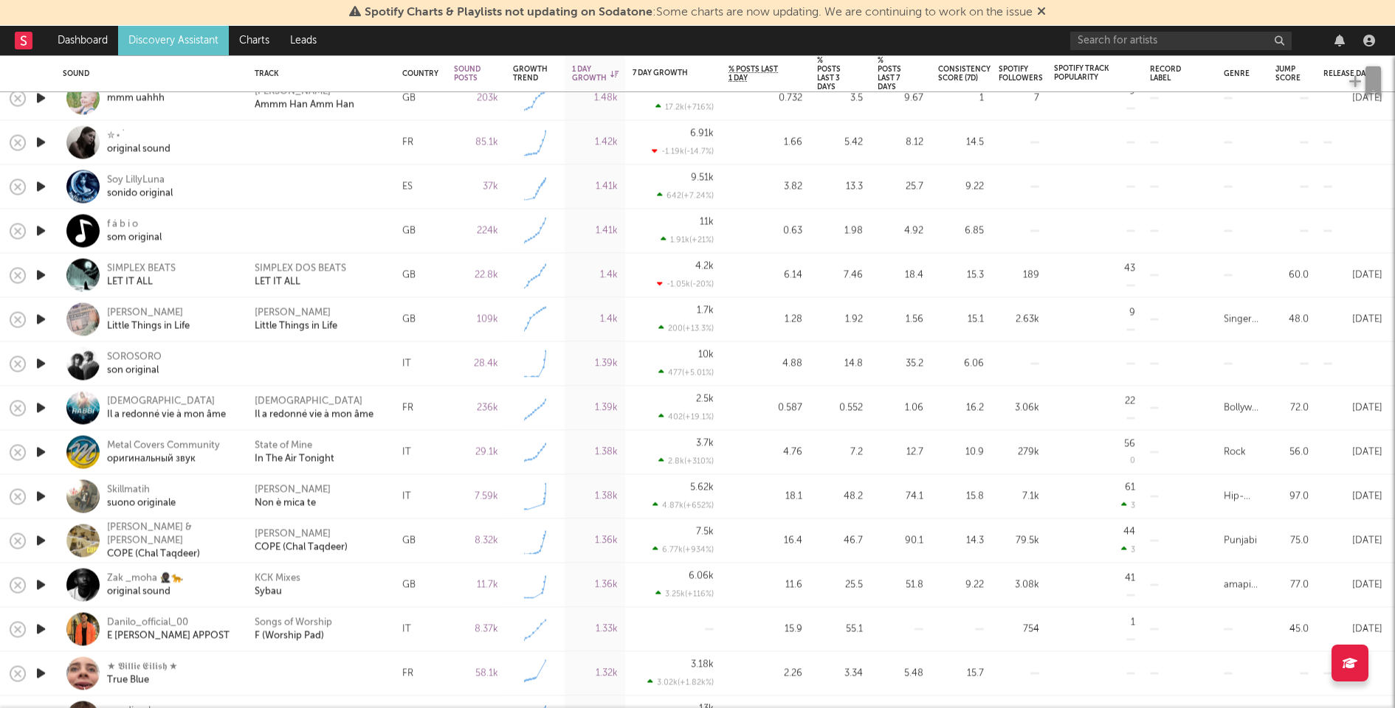
click at [45, 366] on icon "button" at bounding box center [40, 364] width 15 height 18
click at [45, 365] on icon "button" at bounding box center [40, 364] width 14 height 18
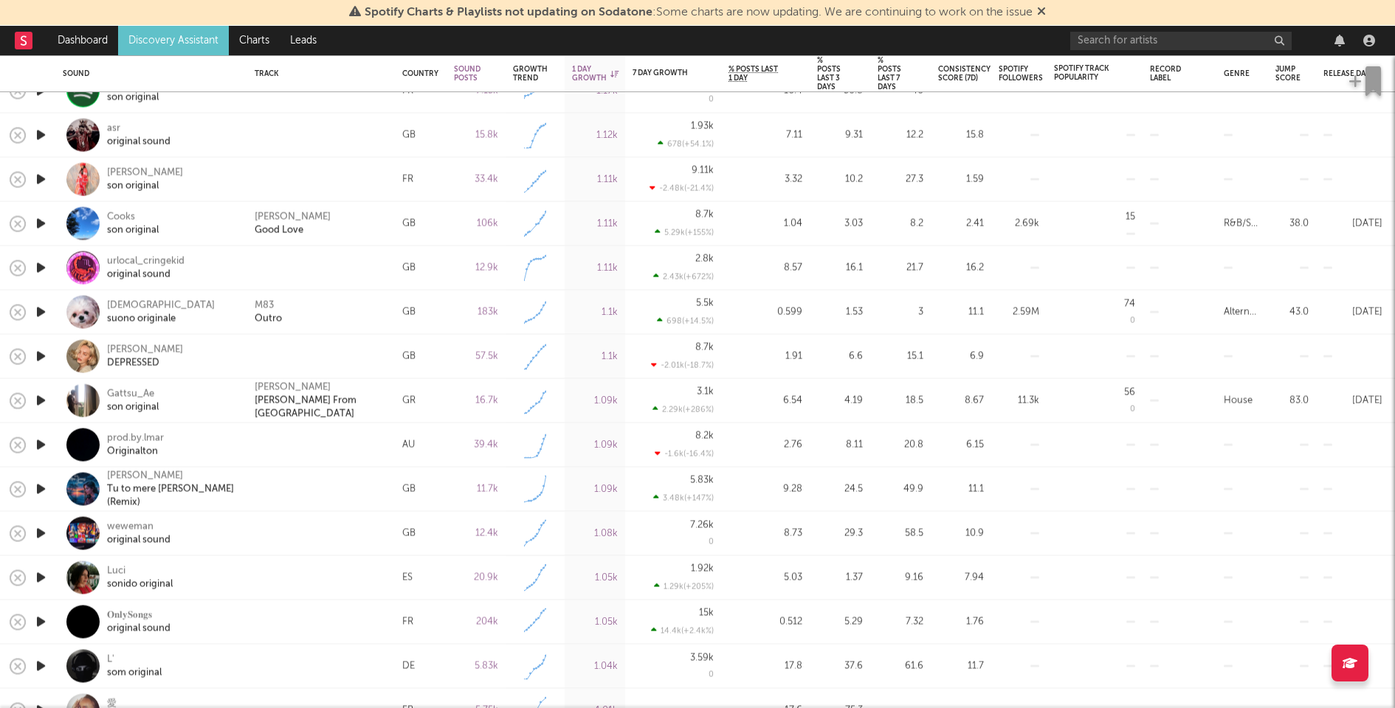
click at [235, 346] on div "ANNEMARIE DEPRESSED" at bounding box center [171, 356] width 129 height 27
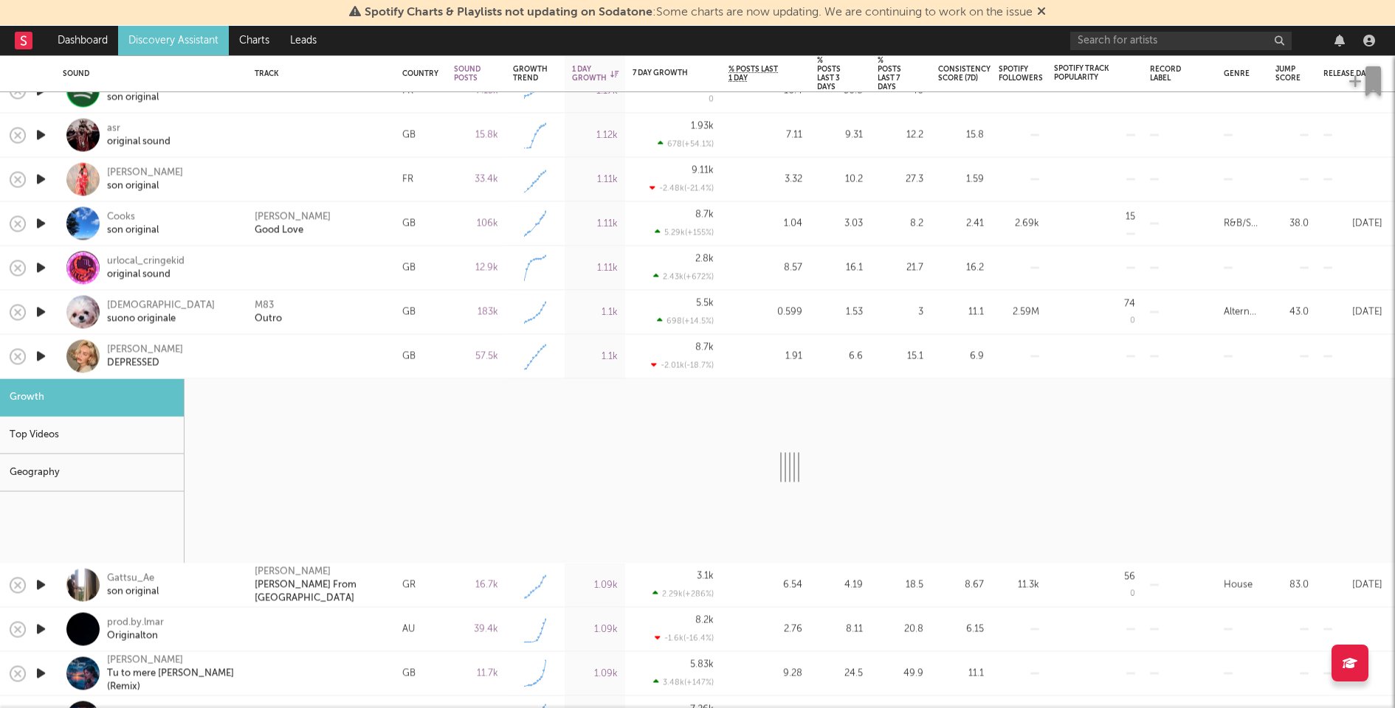
select select "1w"
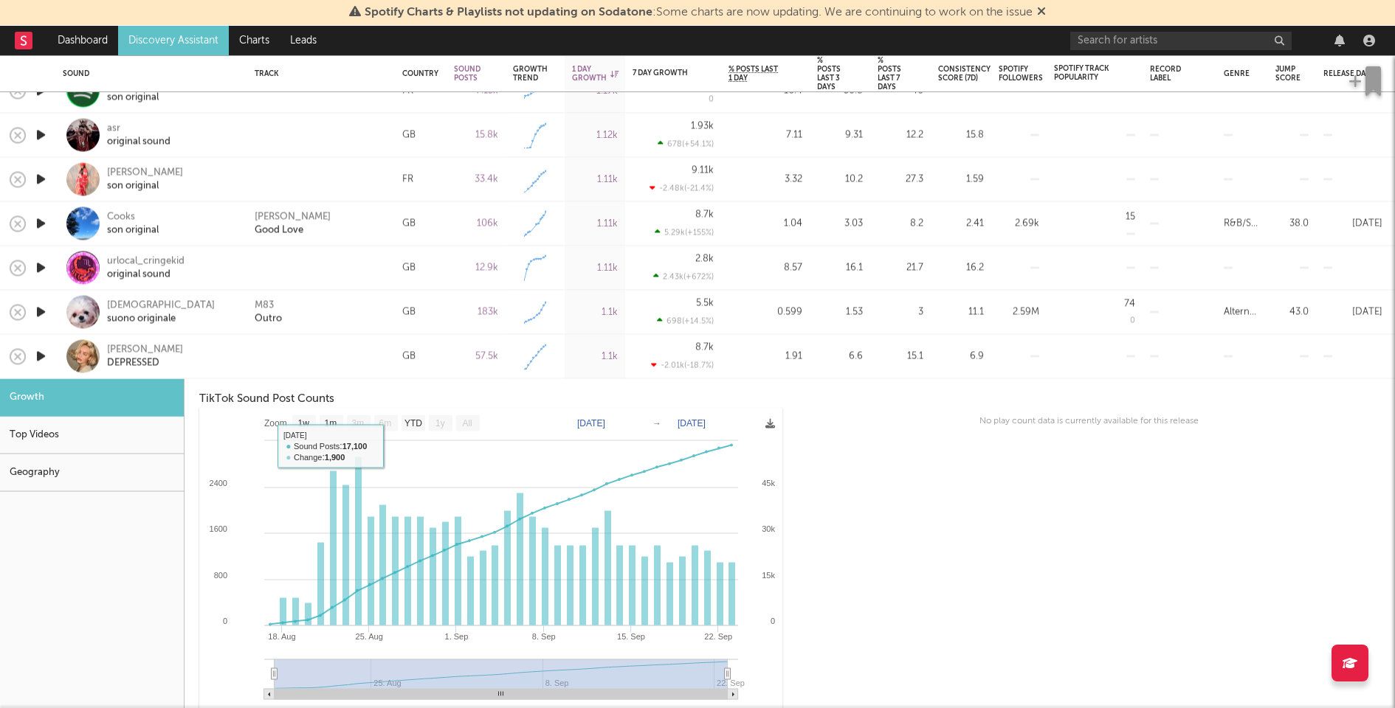
click at [270, 350] on div at bounding box center [321, 356] width 133 height 13
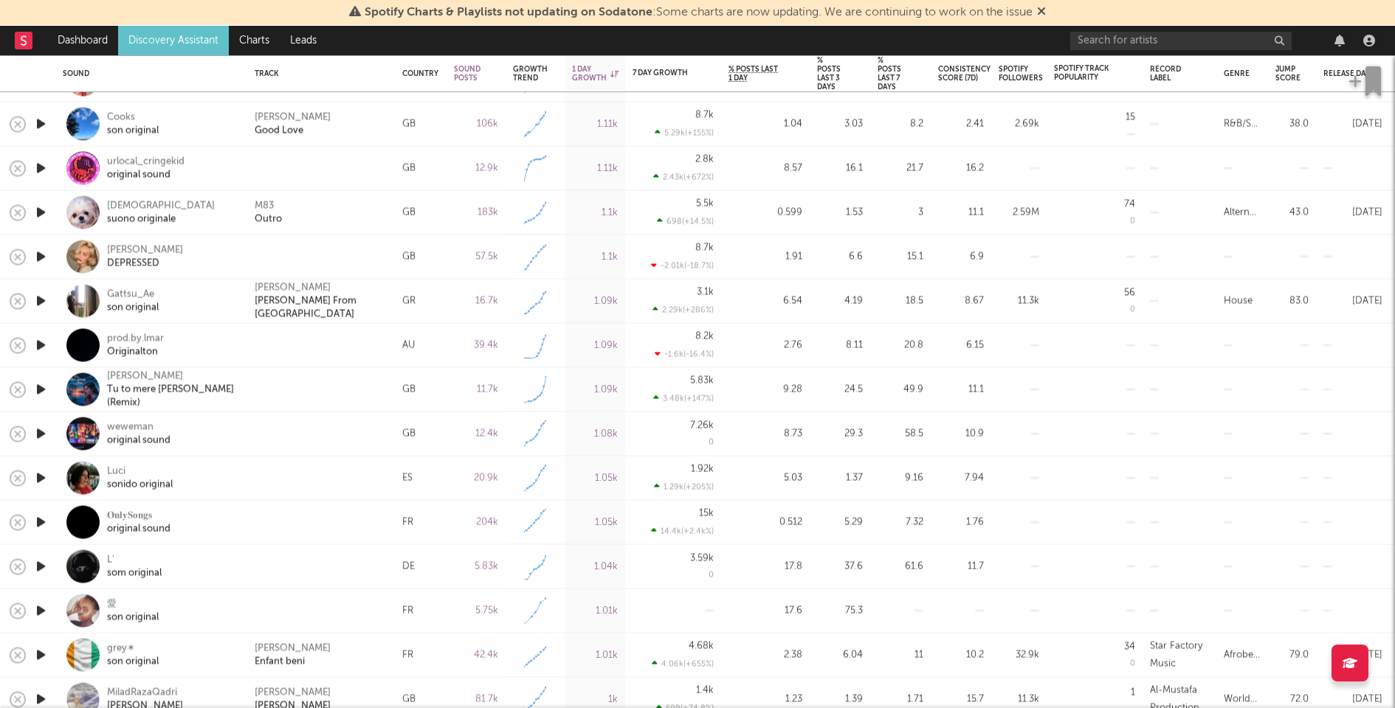
click at [38, 346] on icon "button" at bounding box center [40, 345] width 15 height 18
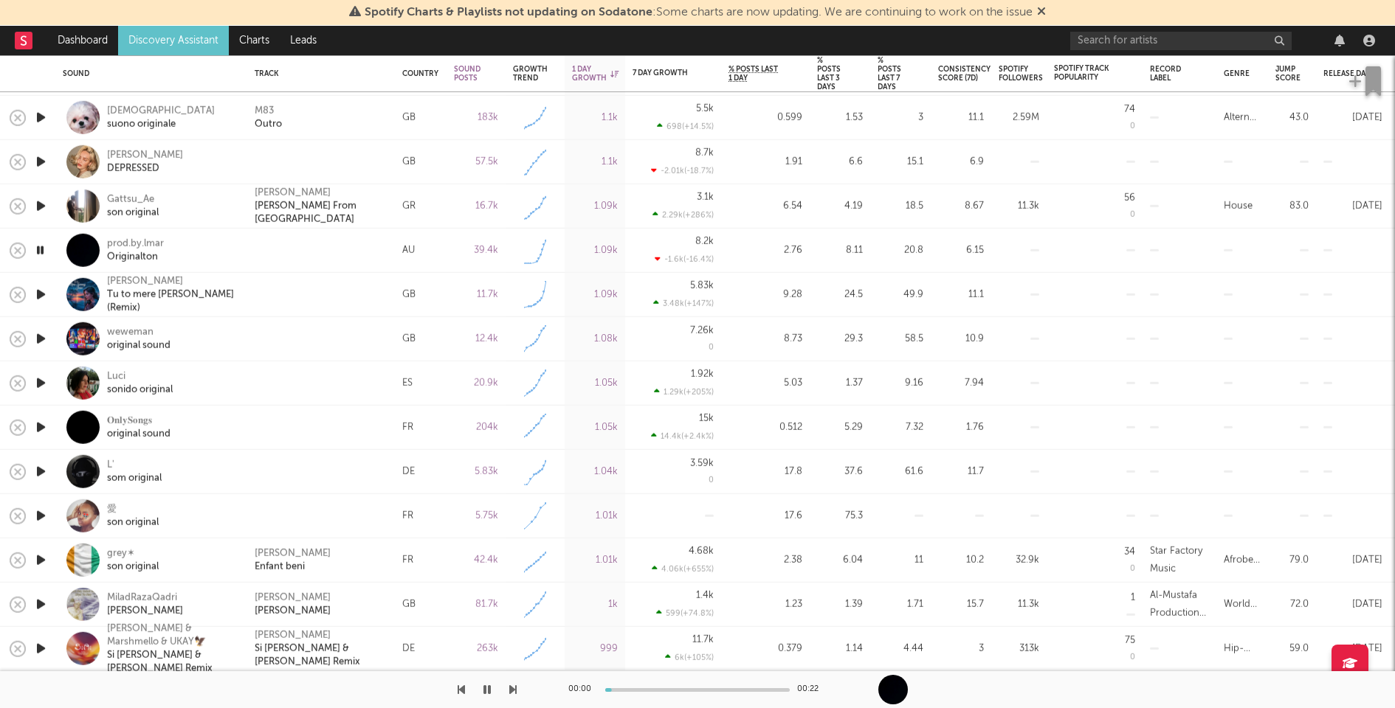
click at [37, 290] on icon "button" at bounding box center [40, 295] width 15 height 18
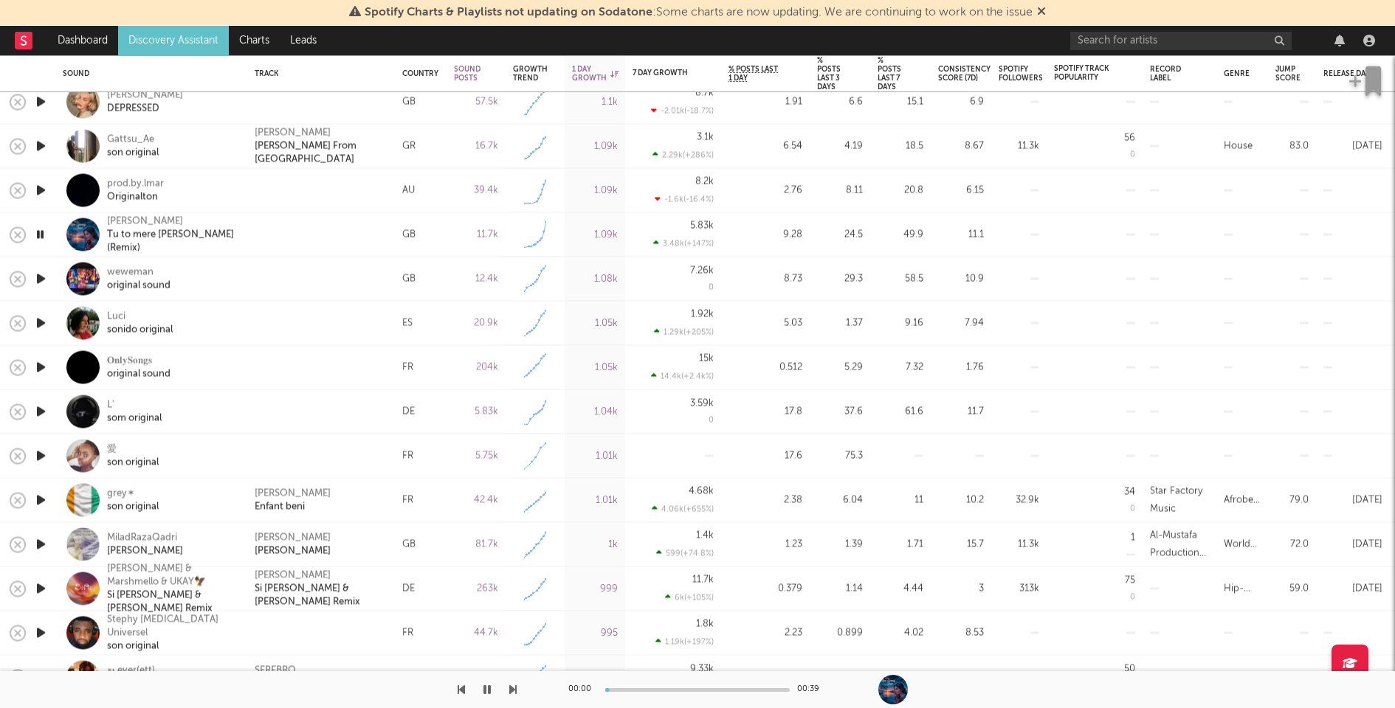
click at [41, 275] on icon "button" at bounding box center [40, 279] width 15 height 18
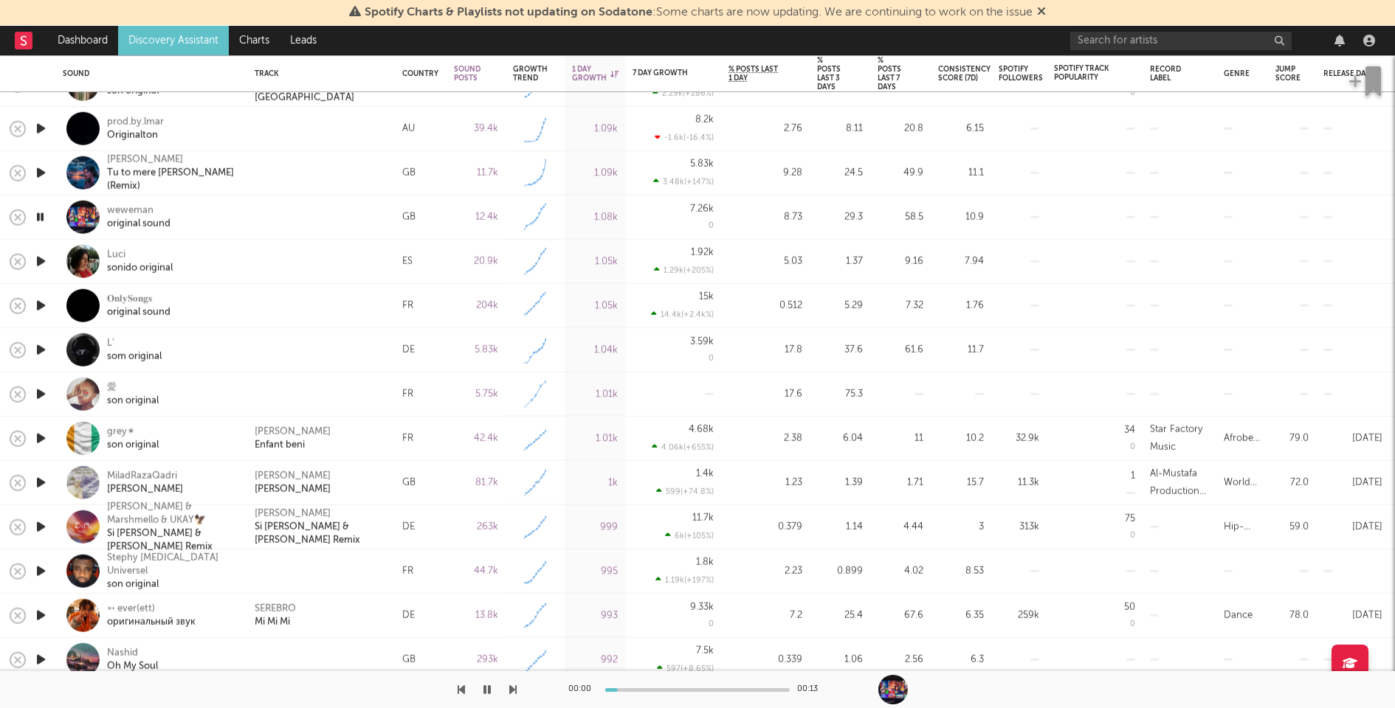
click at [44, 303] on icon "button" at bounding box center [40, 306] width 15 height 18
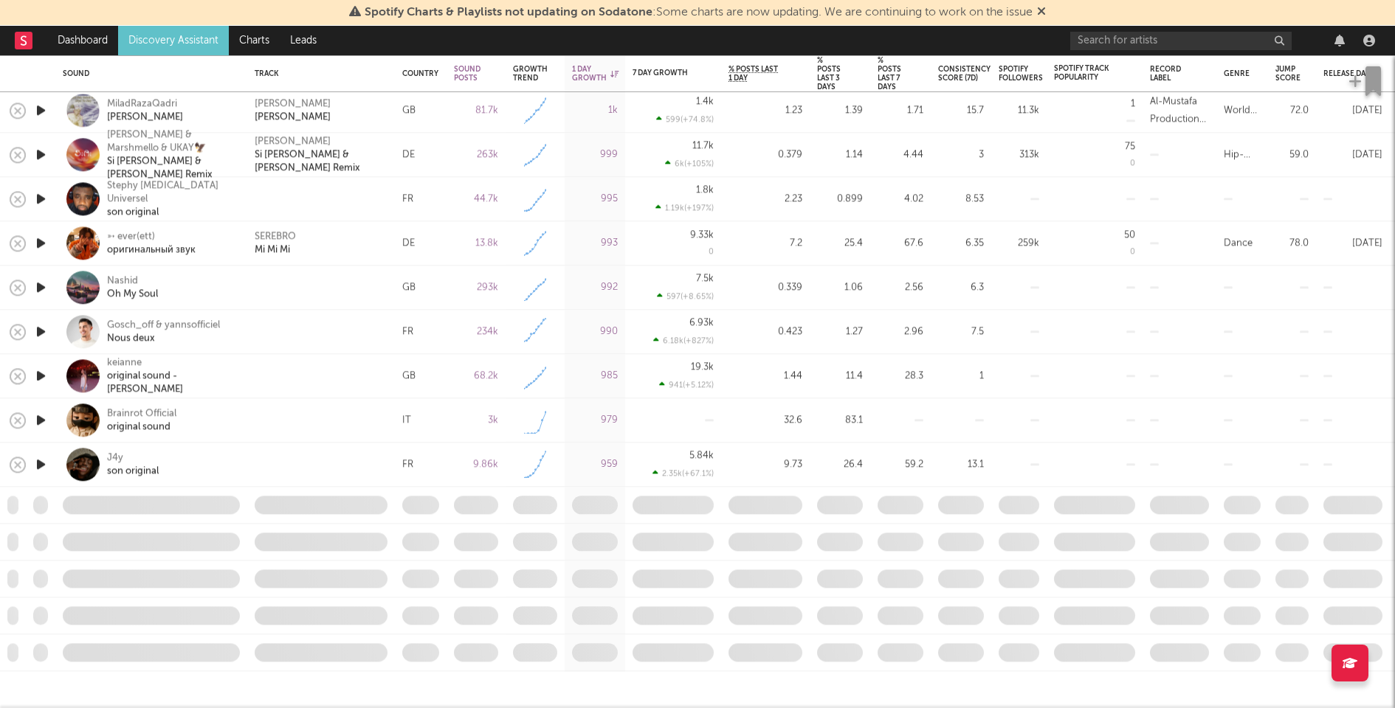
click at [39, 372] on icon "button" at bounding box center [40, 376] width 15 height 18
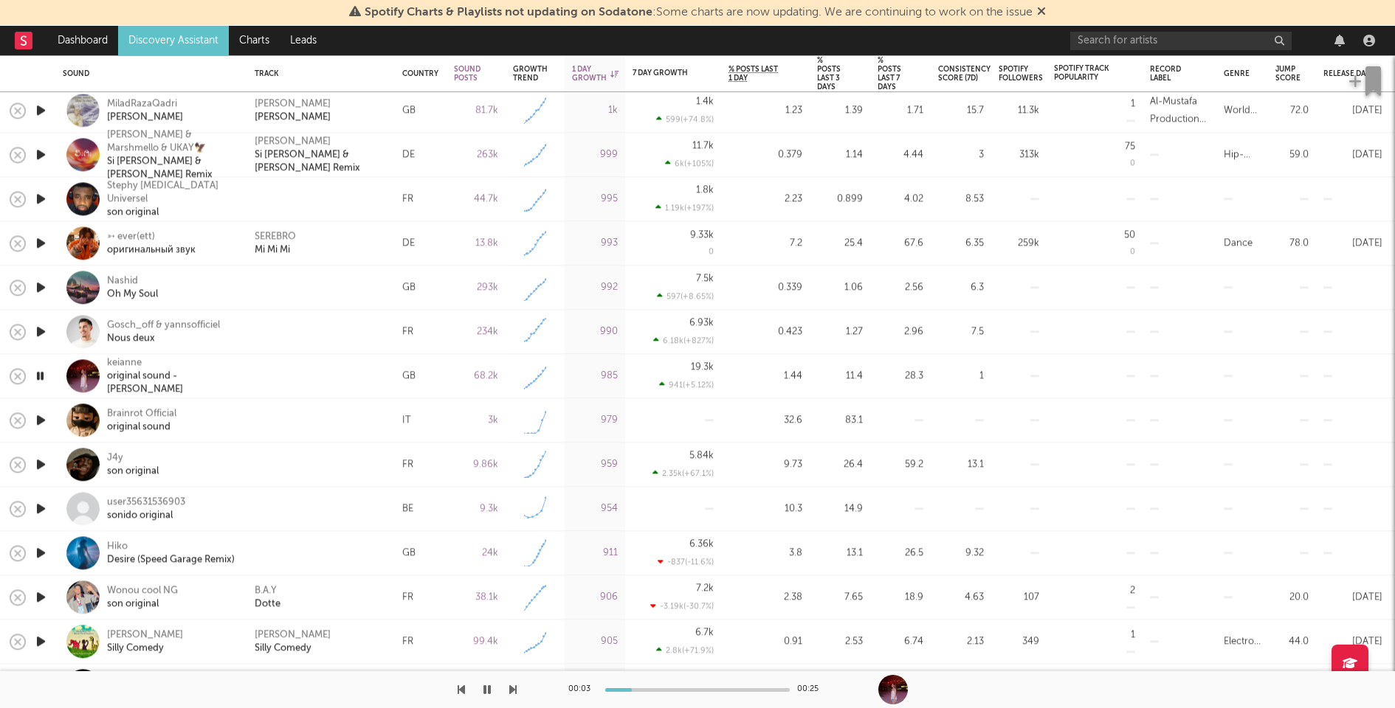
click at [39, 372] on icon "button" at bounding box center [40, 376] width 14 height 18
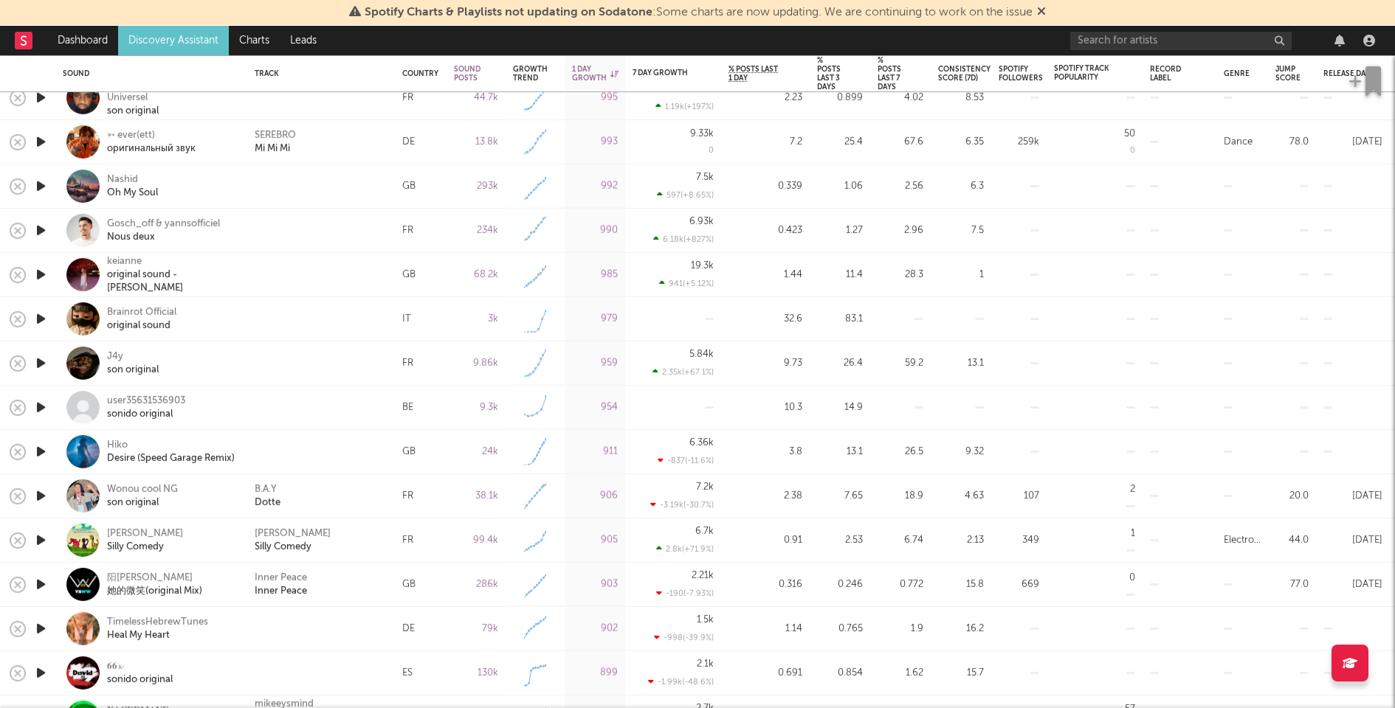
click at [39, 450] on icon "button" at bounding box center [40, 452] width 15 height 18
click at [39, 450] on icon "button" at bounding box center [40, 452] width 14 height 18
